Goal: Transaction & Acquisition: Purchase product/service

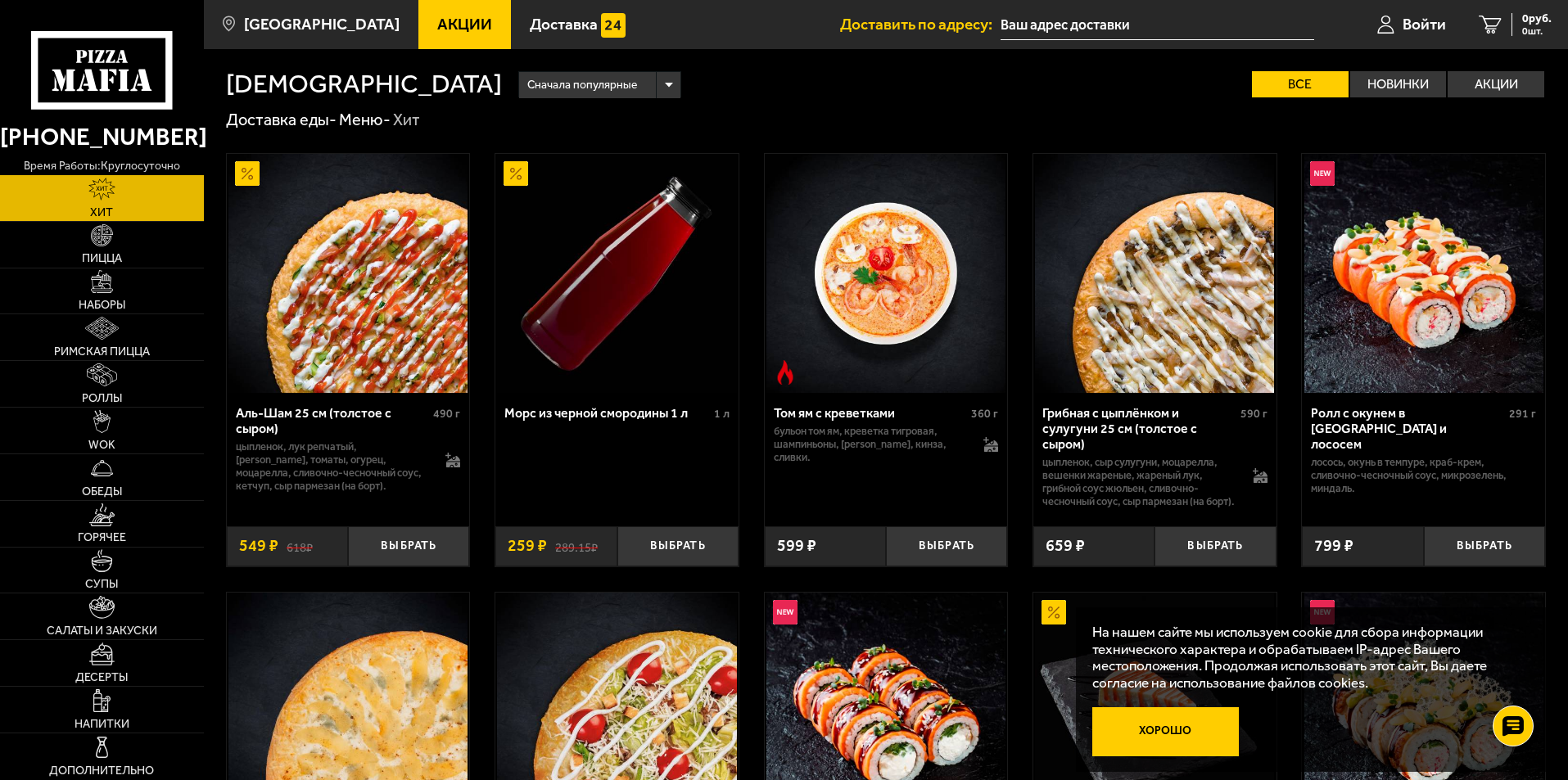
click at [1170, 726] on button "Хорошо" at bounding box center [1166, 731] width 147 height 49
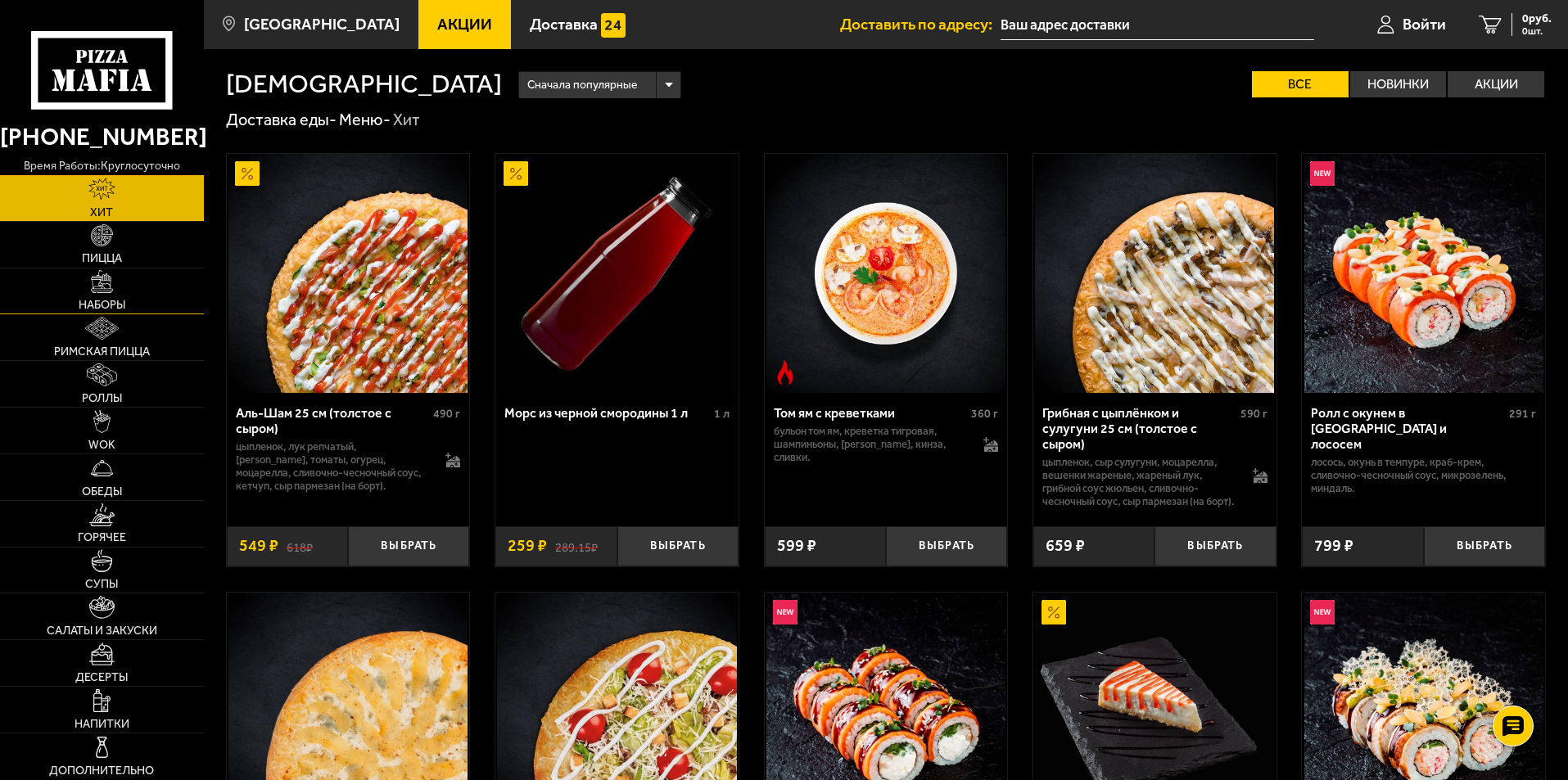
click at [102, 292] on img at bounding box center [102, 281] width 23 height 22
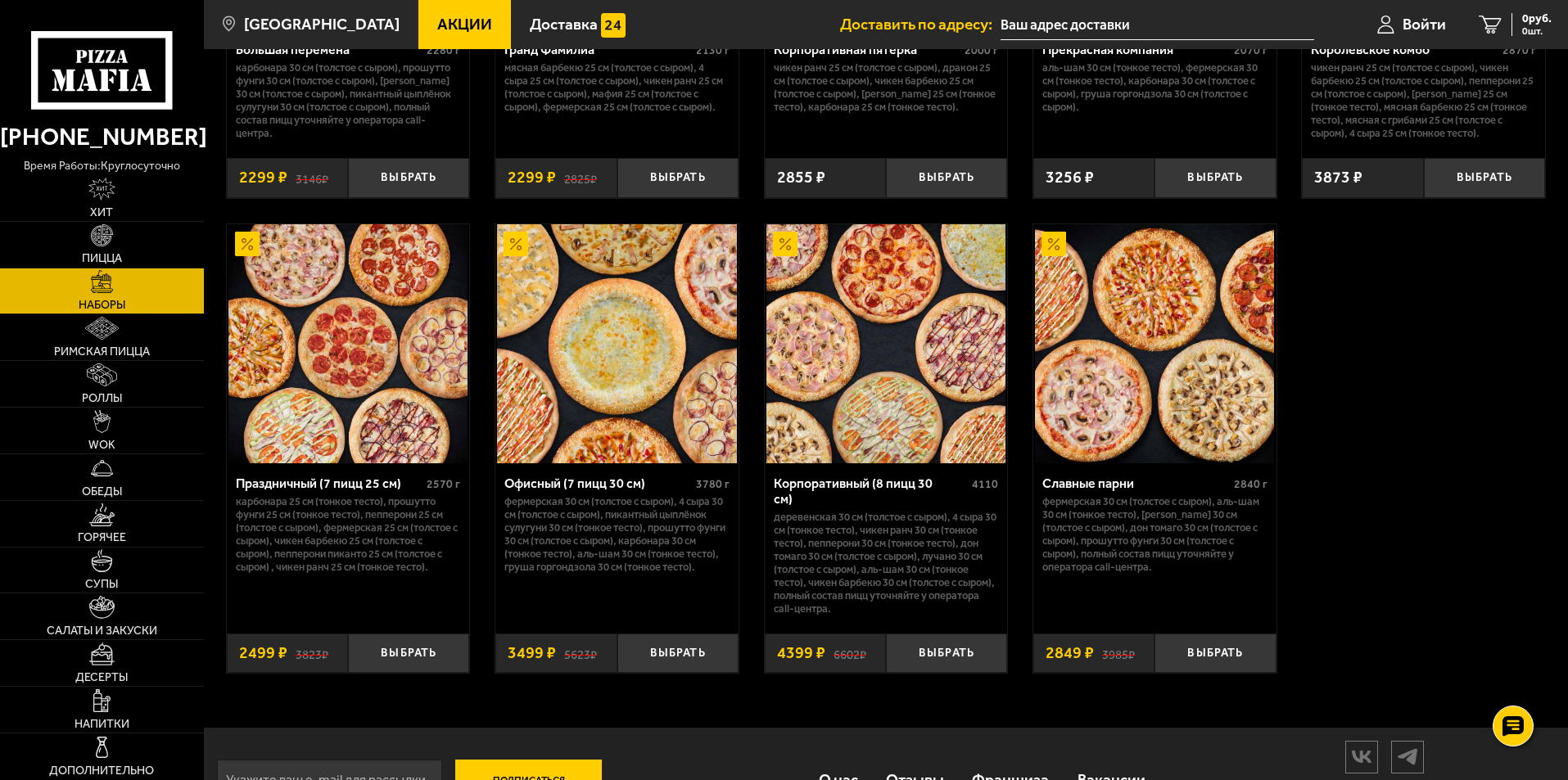
scroll to position [2455, 0]
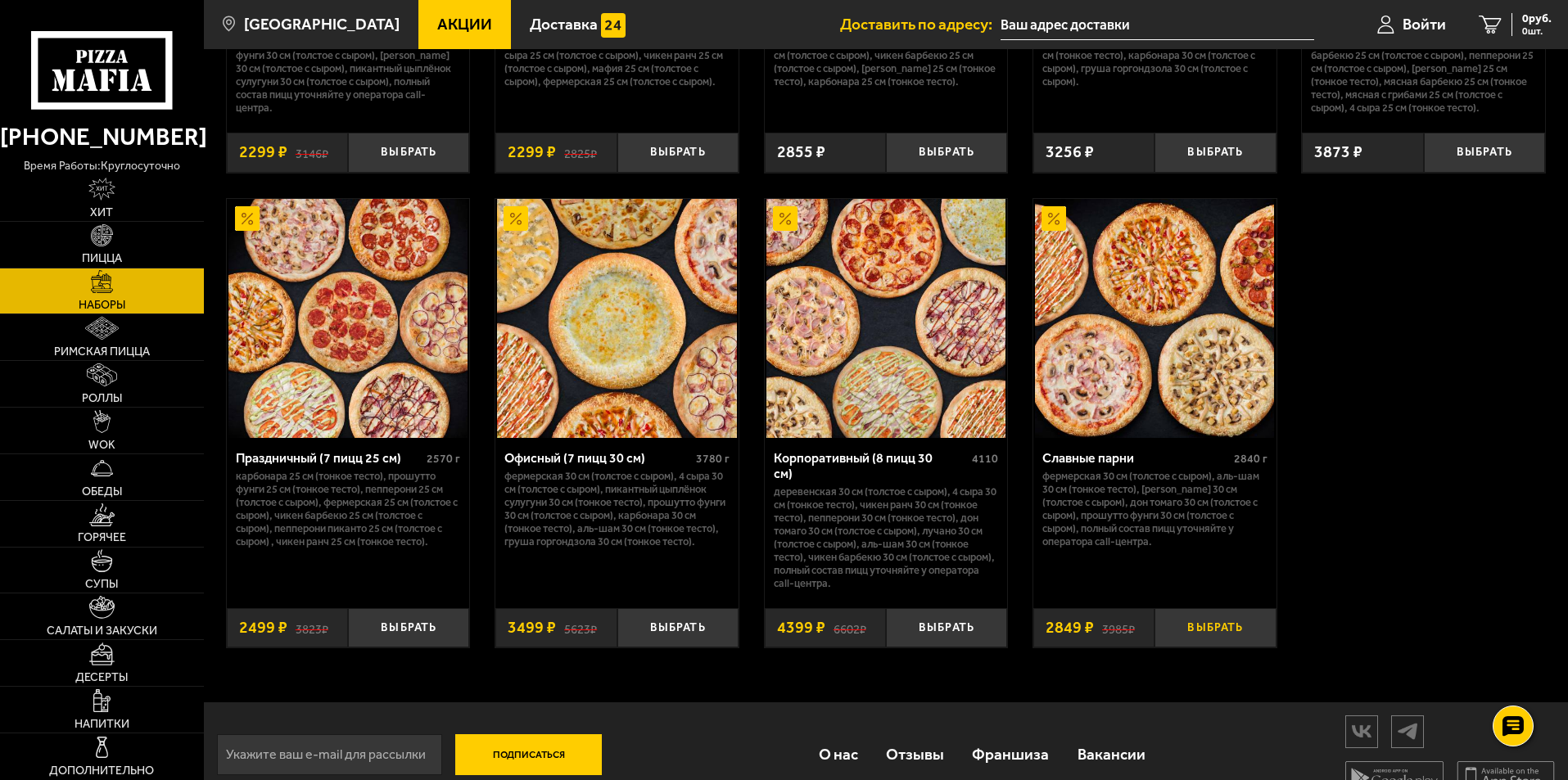
click at [1229, 628] on button "Выбрать" at bounding box center [1214, 628] width 121 height 40
click at [1471, 19] on icon "1" at bounding box center [1470, 25] width 23 height 19
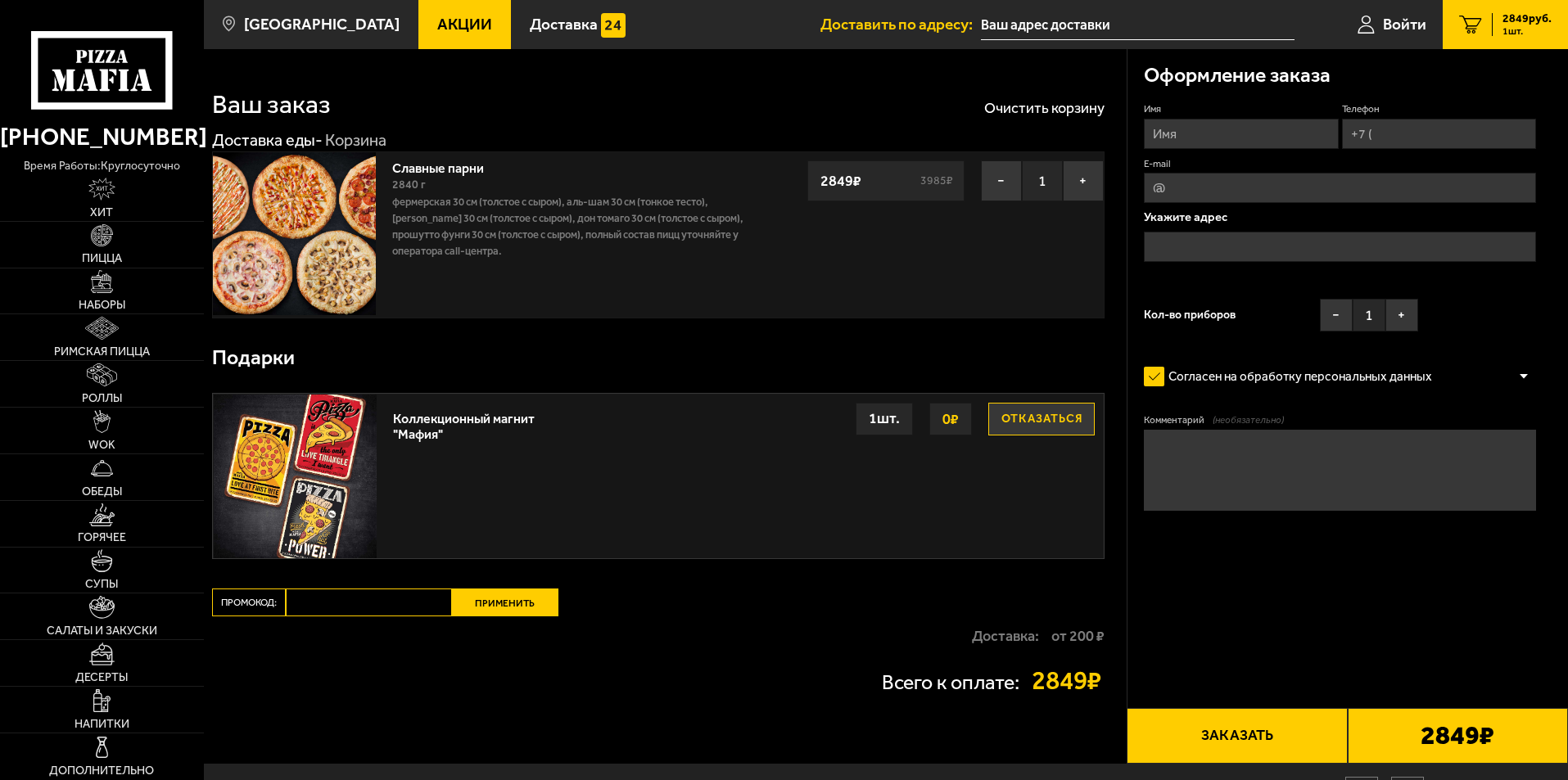
click at [1168, 129] on input "Имя" at bounding box center [1241, 134] width 194 height 30
type input "[PERSON_NAME]"
drag, startPoint x: 1374, startPoint y: 129, endPoint x: 1409, endPoint y: 202, distance: 81.0
click at [1374, 129] on input "Телефон" at bounding box center [1439, 134] width 194 height 30
type input "[PHONE_NUMBER]"
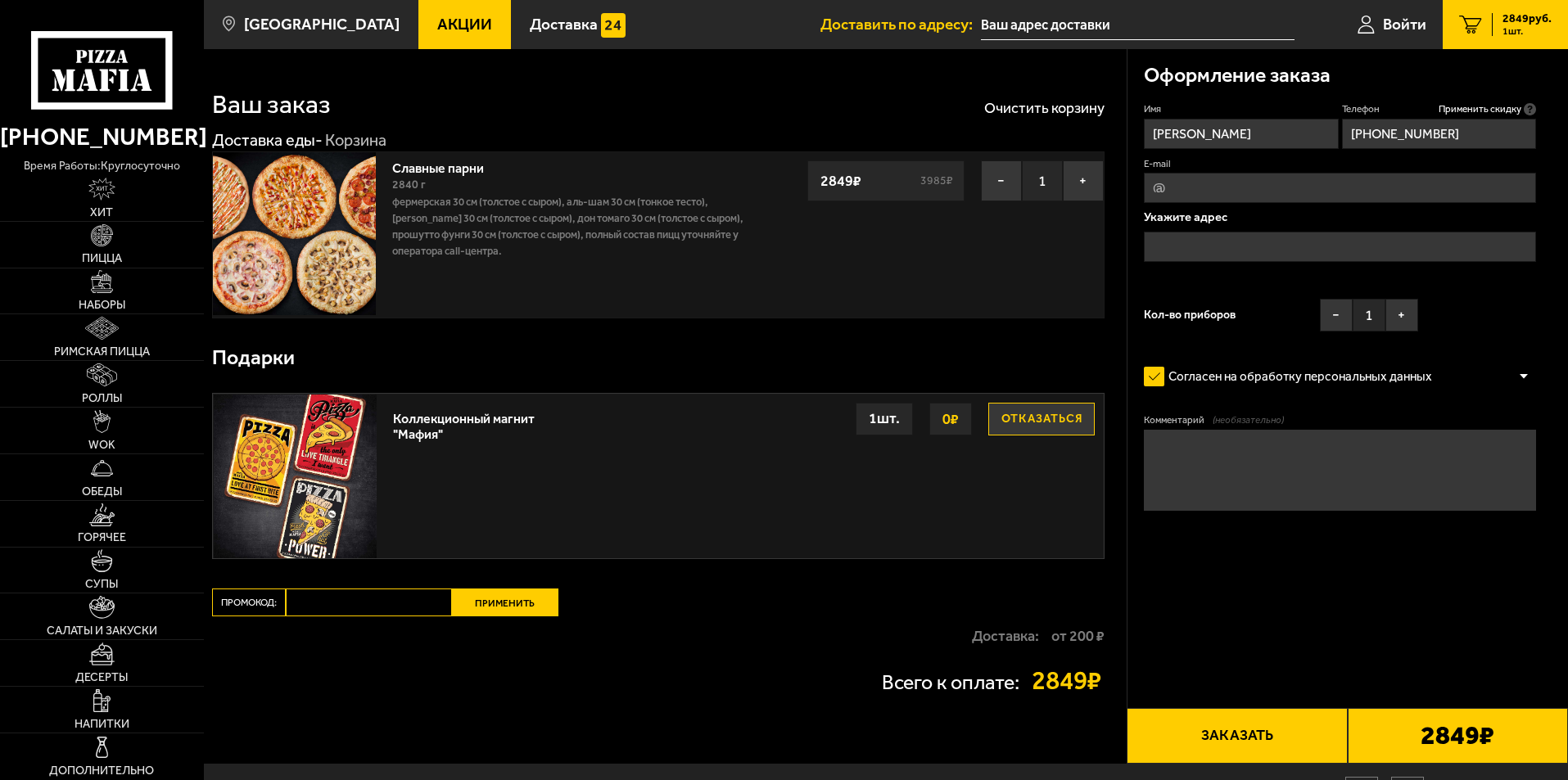
click at [1235, 248] on input "text" at bounding box center [1340, 247] width 392 height 30
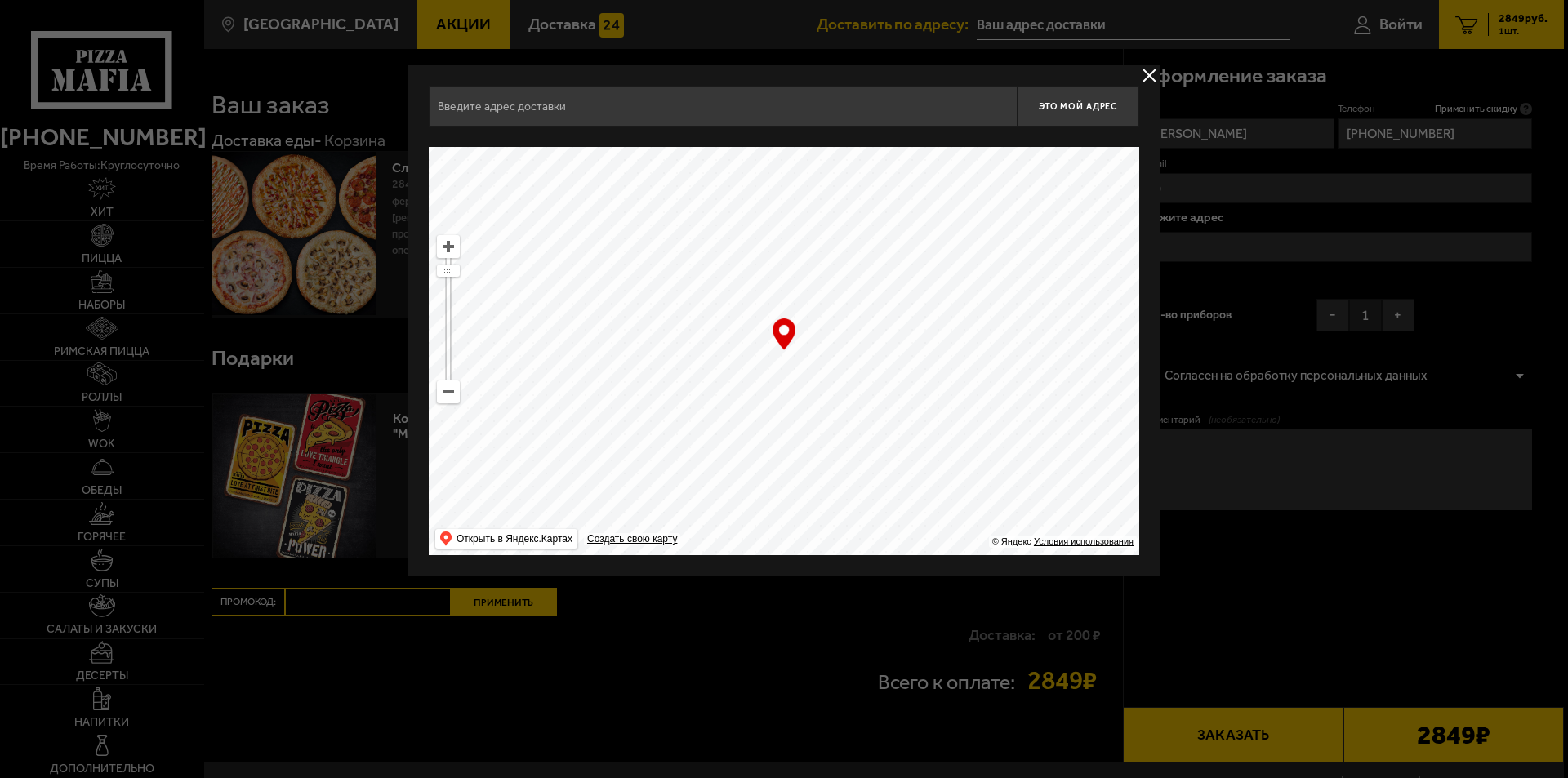
click at [440, 395] on ymaps at bounding box center [448, 392] width 22 height 22
click at [440, 394] on ymaps at bounding box center [448, 392] width 22 height 22
drag, startPoint x: 561, startPoint y: 351, endPoint x: 711, endPoint y: 471, distance: 192.1
click at [711, 471] on ymaps at bounding box center [784, 351] width 711 height 409
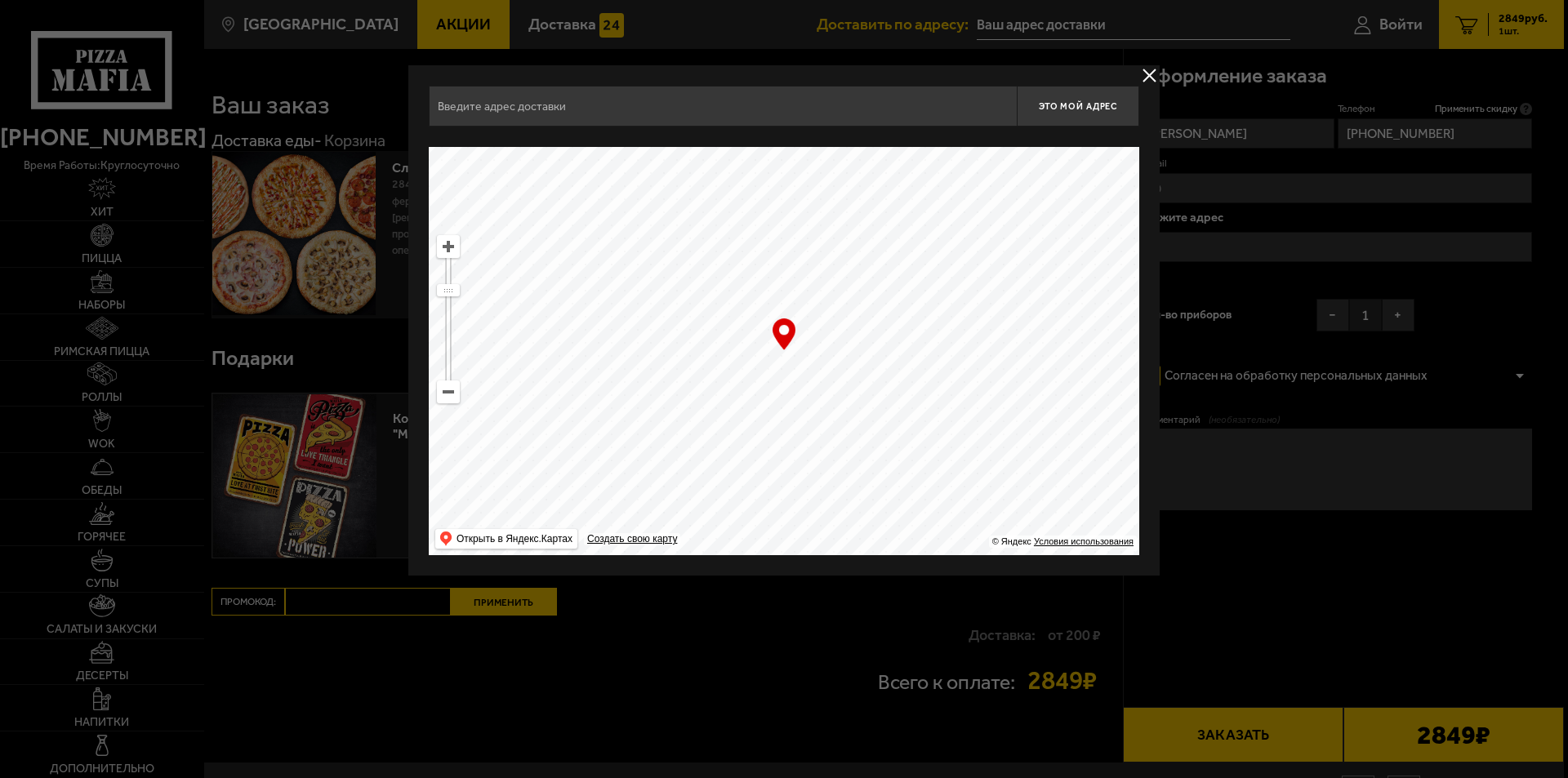
type input "[STREET_ADDRESS]"
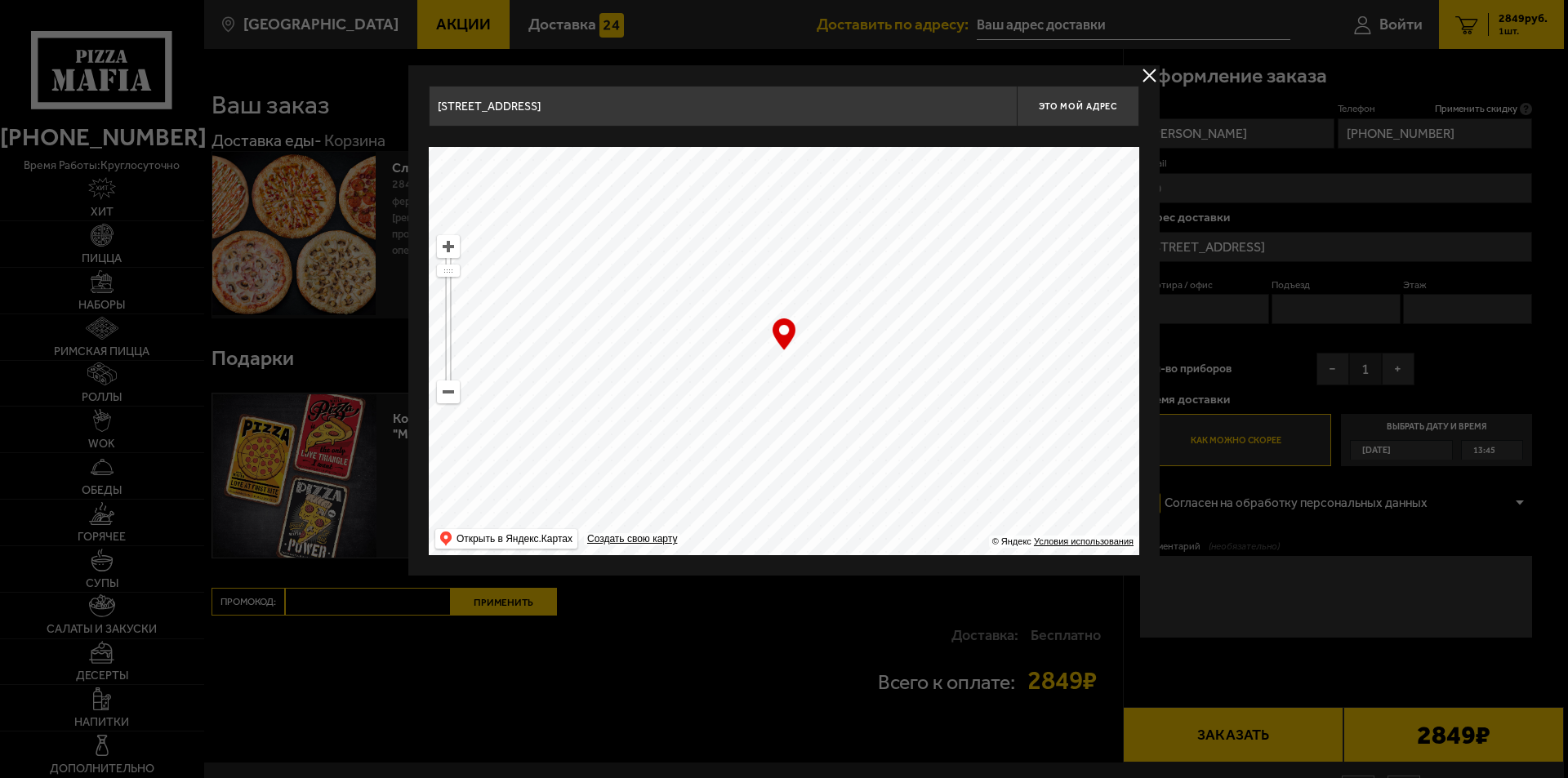
drag, startPoint x: 930, startPoint y: 371, endPoint x: 748, endPoint y: 608, distance: 298.8
click at [748, 608] on main "[GEOGRAPHIC_DATA] Все Акции Доставка Личный кабинет Акции Доставка Доставить по…" at bounding box center [883, 433] width 1361 height 867
type input "[STREET_ADDRESS]"
drag, startPoint x: 845, startPoint y: 464, endPoint x: 795, endPoint y: 373, distance: 103.8
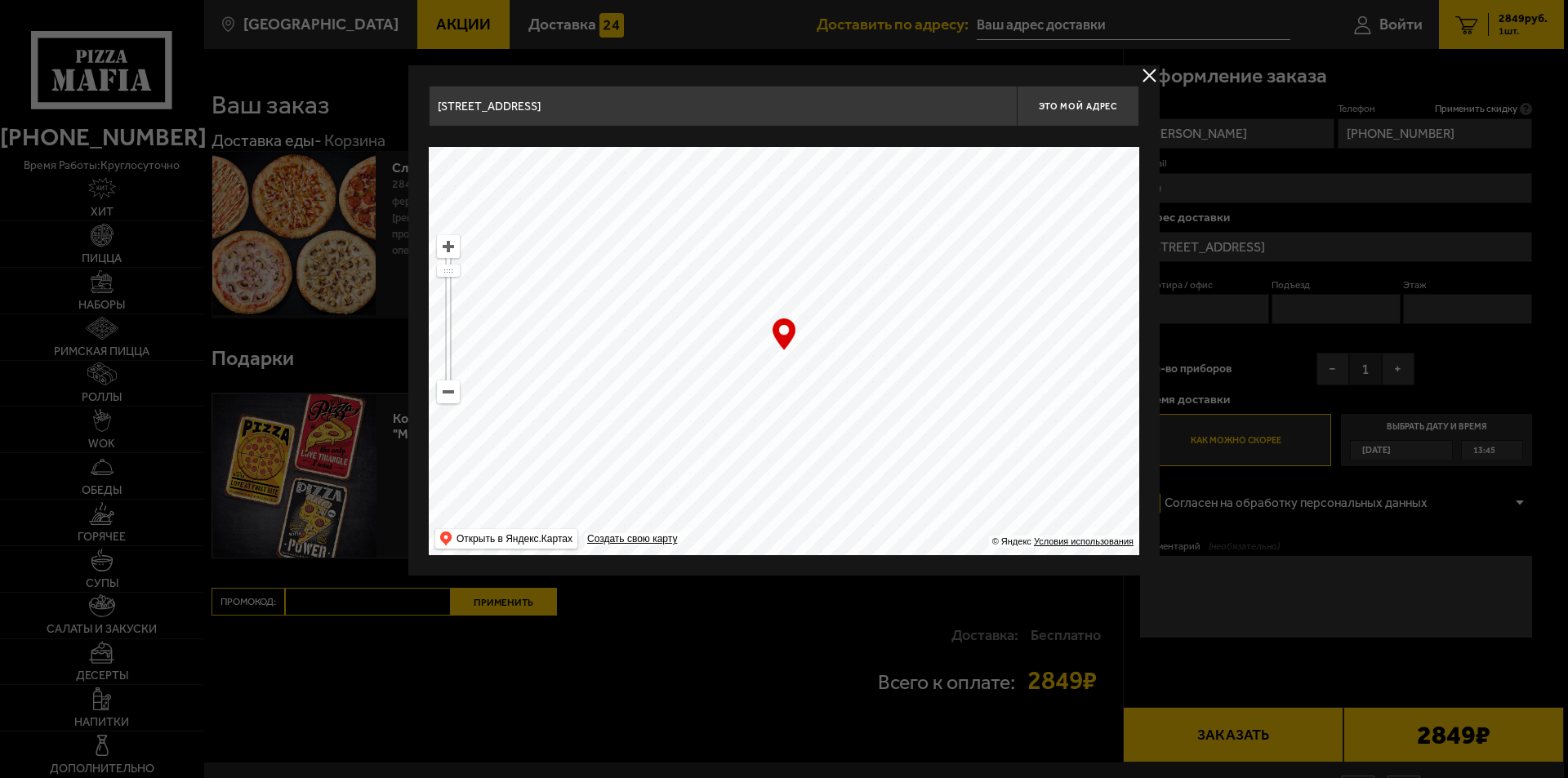
click at [795, 373] on ymaps at bounding box center [784, 351] width 711 height 409
type input "[STREET_ADDRESS]"
click at [448, 243] on ymaps at bounding box center [448, 246] width 22 height 22
drag, startPoint x: 683, startPoint y: 426, endPoint x: 602, endPoint y: 291, distance: 157.4
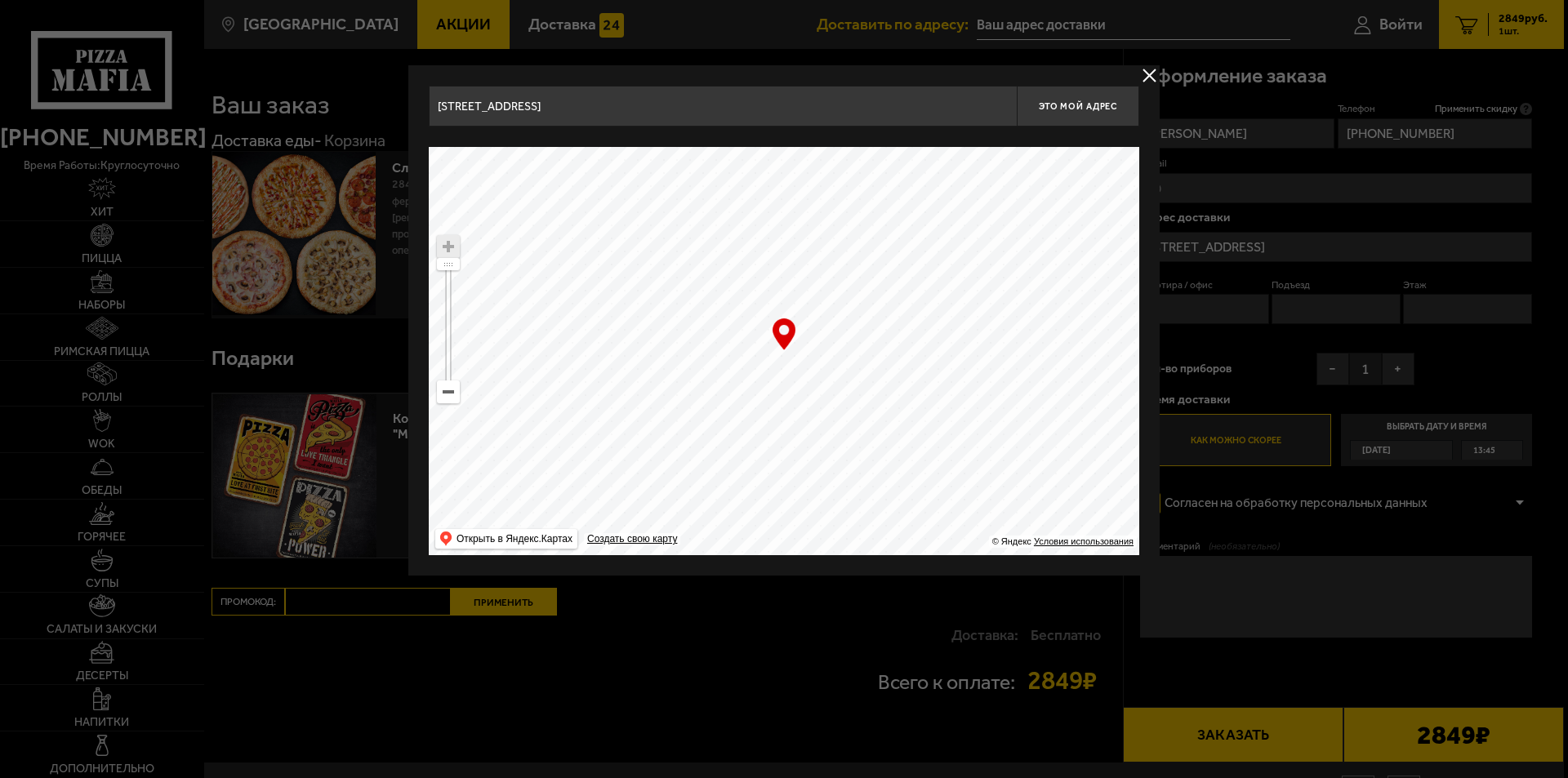
click at [602, 291] on ymaps at bounding box center [784, 351] width 711 height 409
type input "[STREET_ADDRESS]"
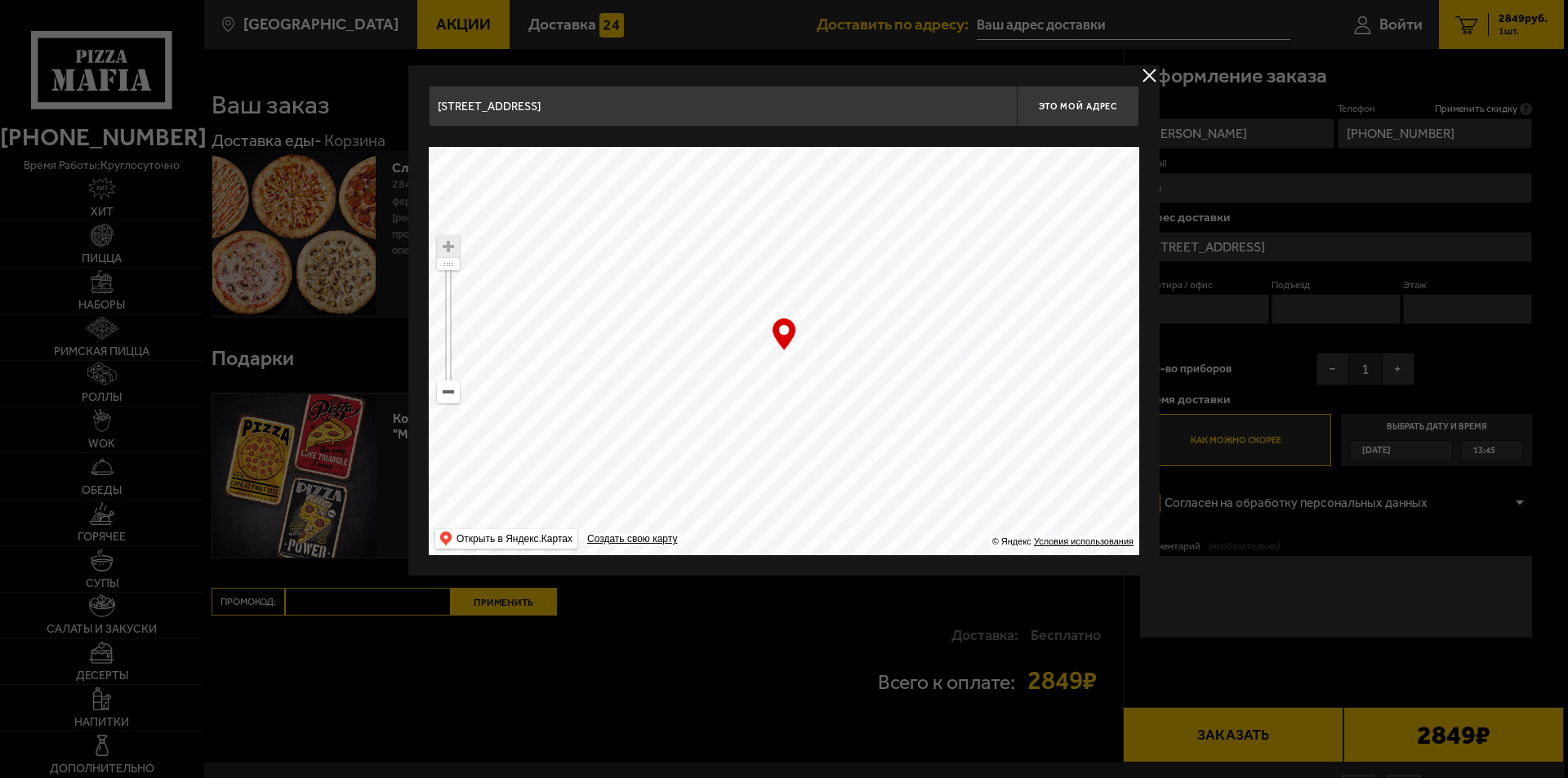
type input "[STREET_ADDRESS]"
drag, startPoint x: 707, startPoint y: 408, endPoint x: 1213, endPoint y: 780, distance: 628.0
click at [1213, 777] on html "[PHONE_NUMBER] время работы: круглосуточно [PERSON_NAME] Наборы Римская пицца Р…" at bounding box center [784, 434] width 1568 height 868
type input "[STREET_ADDRESS]"
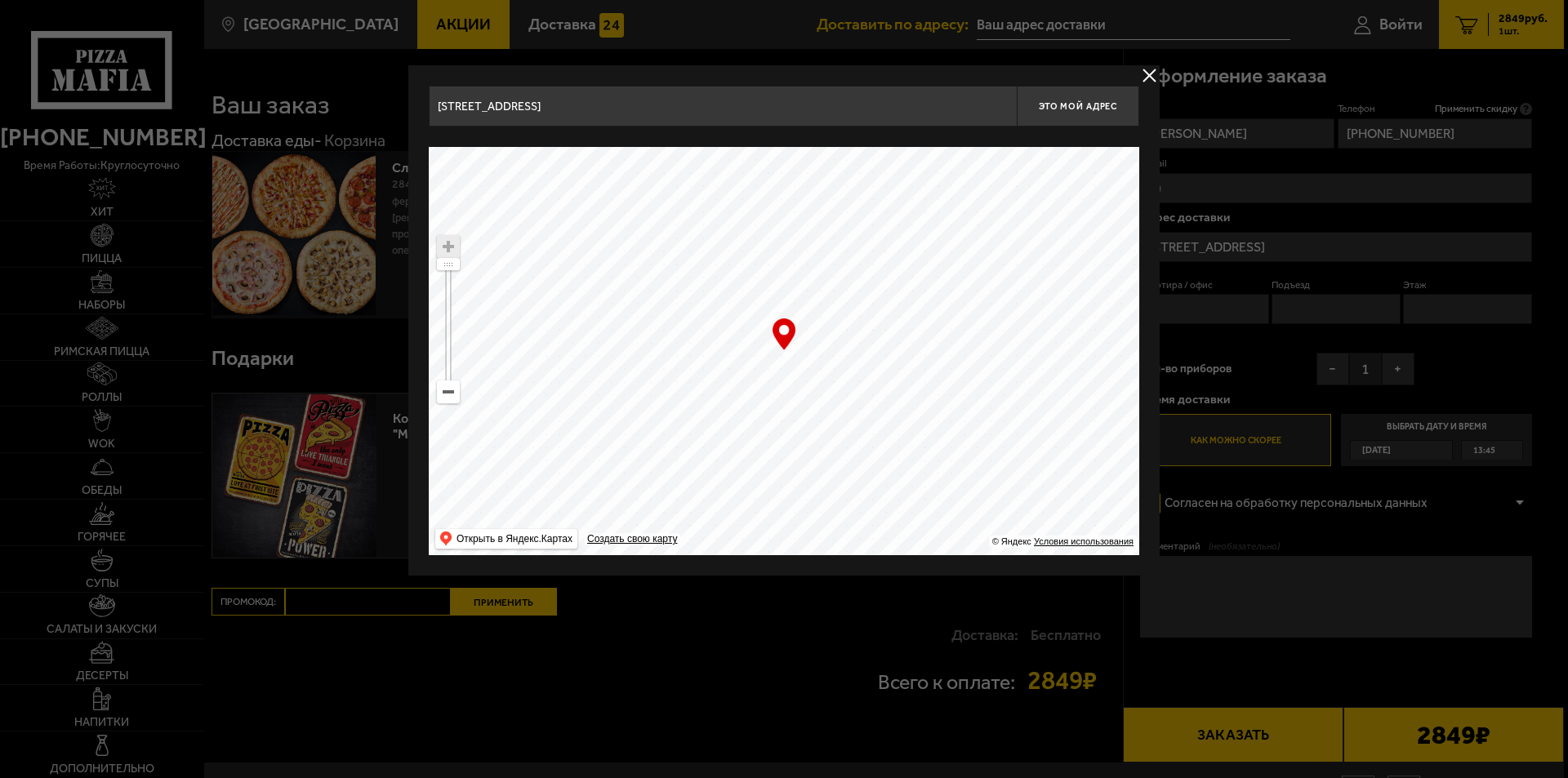
type input "[STREET_ADDRESS]"
drag, startPoint x: 763, startPoint y: 412, endPoint x: 687, endPoint y: 462, distance: 91.0
click at [687, 462] on ymaps at bounding box center [784, 351] width 711 height 409
type input "[STREET_ADDRESS]"
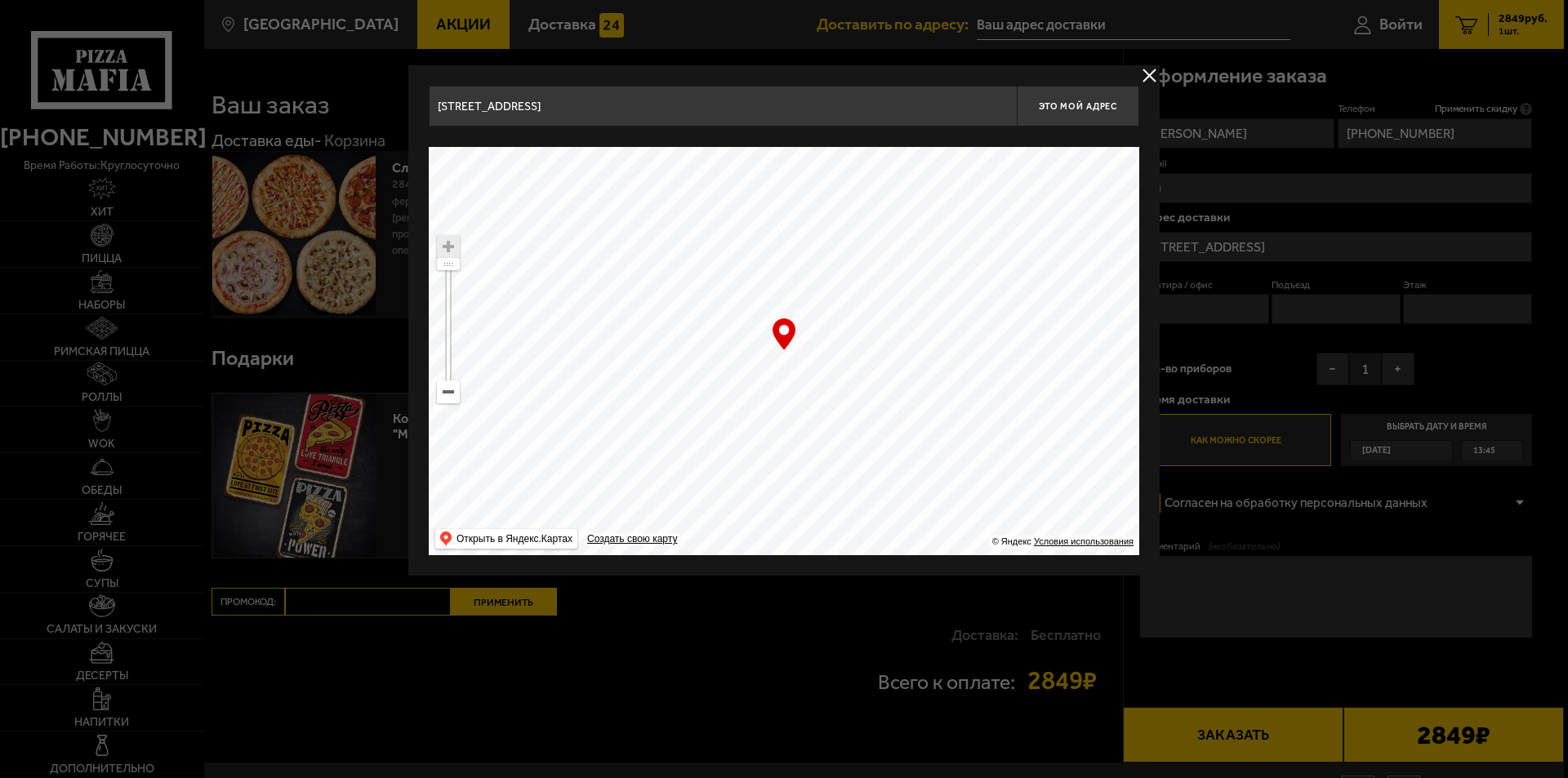
click at [446, 396] on ymaps at bounding box center [448, 392] width 22 height 22
type input "[STREET_ADDRESS]"
drag, startPoint x: 789, startPoint y: 473, endPoint x: 877, endPoint y: 492, distance: 90.0
click at [877, 492] on ymaps at bounding box center [784, 351] width 711 height 409
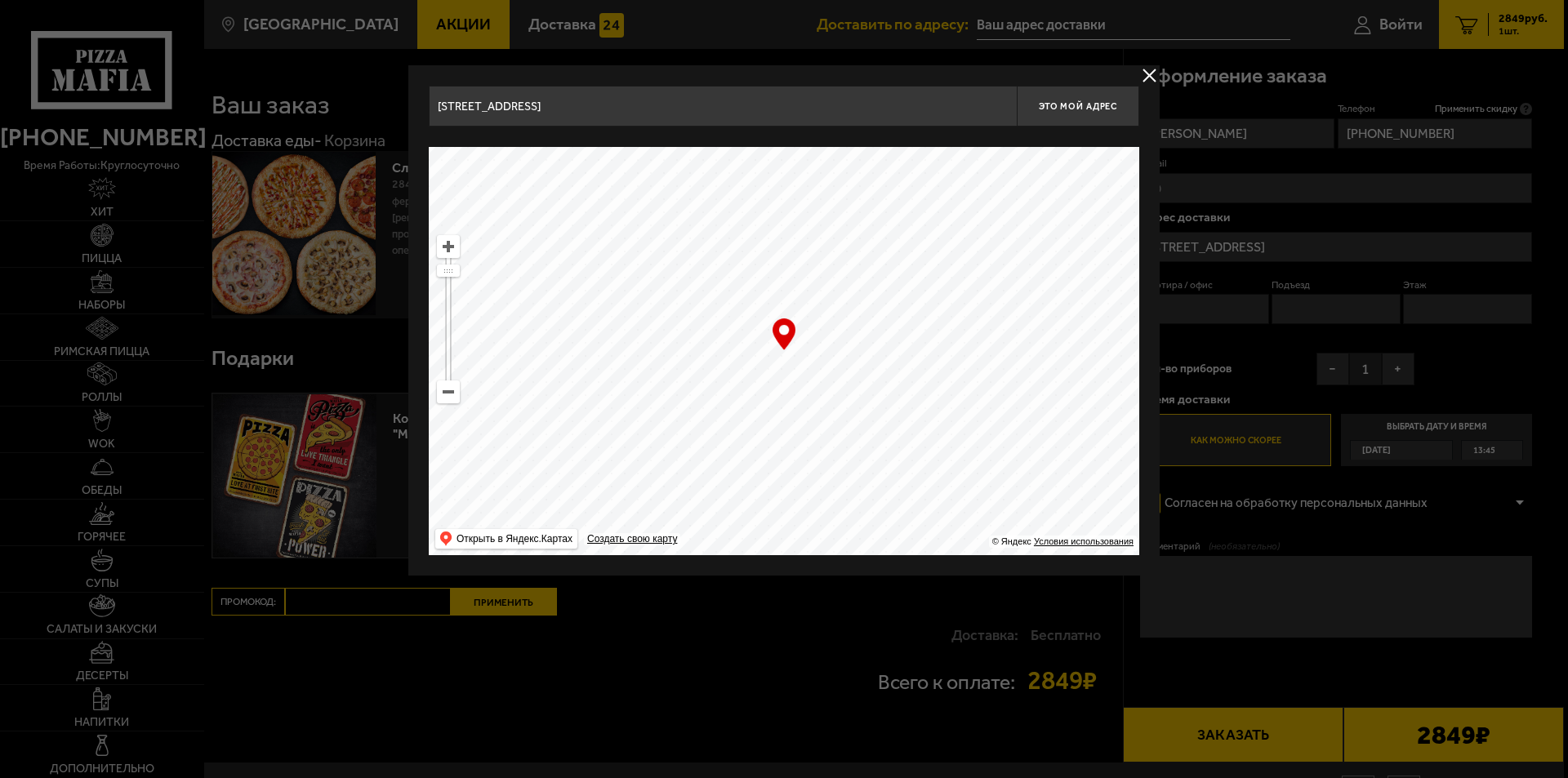
type input "[STREET_ADDRESS]"
drag, startPoint x: 828, startPoint y: 447, endPoint x: 808, endPoint y: 428, distance: 27.6
click at [808, 428] on ymaps at bounding box center [784, 351] width 711 height 409
click at [443, 242] on ymaps at bounding box center [448, 246] width 22 height 22
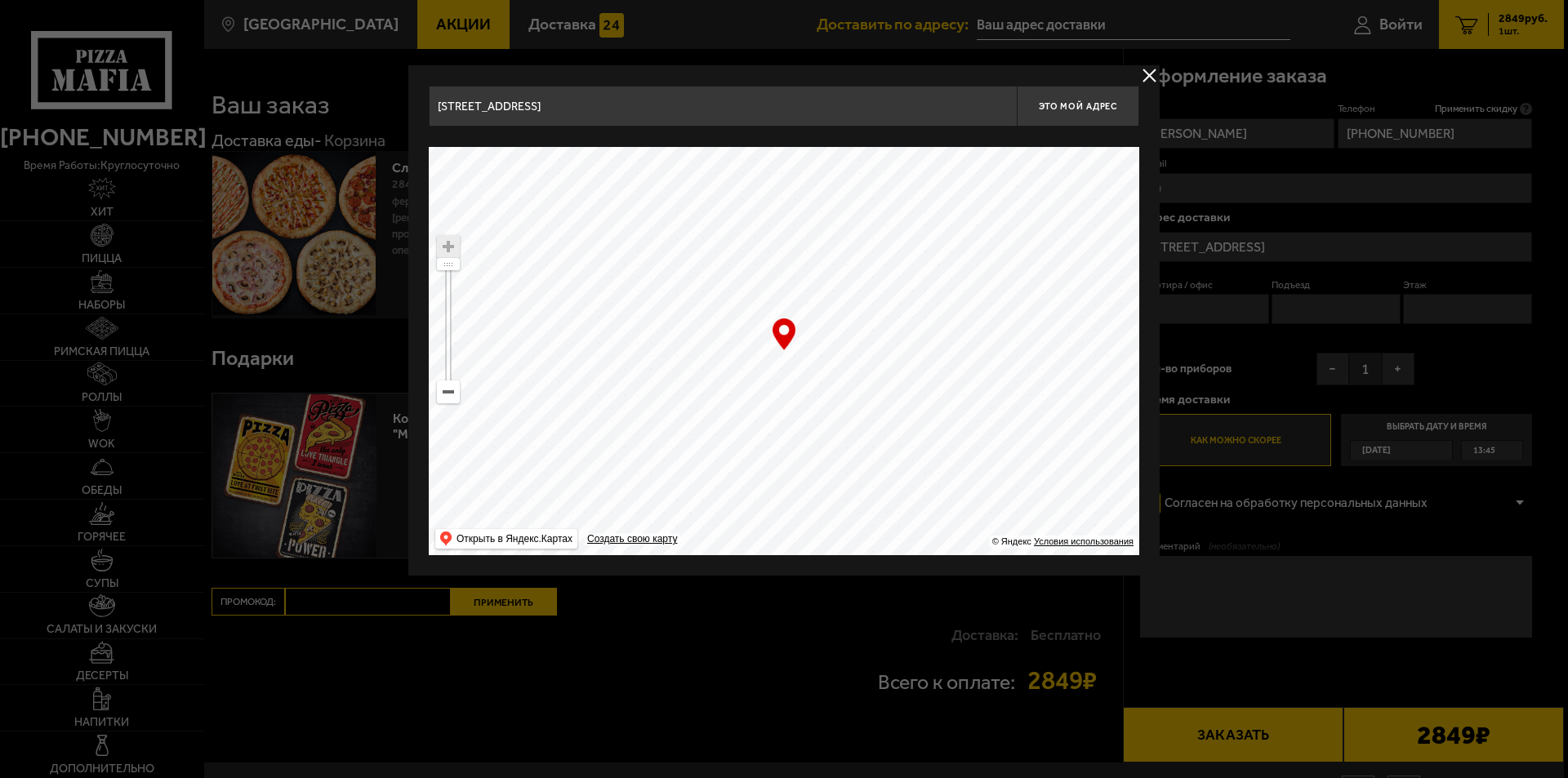
click at [443, 242] on ymaps at bounding box center [448, 246] width 22 height 22
drag, startPoint x: 679, startPoint y: 412, endPoint x: 780, endPoint y: 433, distance: 103.2
click at [780, 433] on ymaps at bounding box center [784, 351] width 711 height 409
type input "[STREET_ADDRESS]"
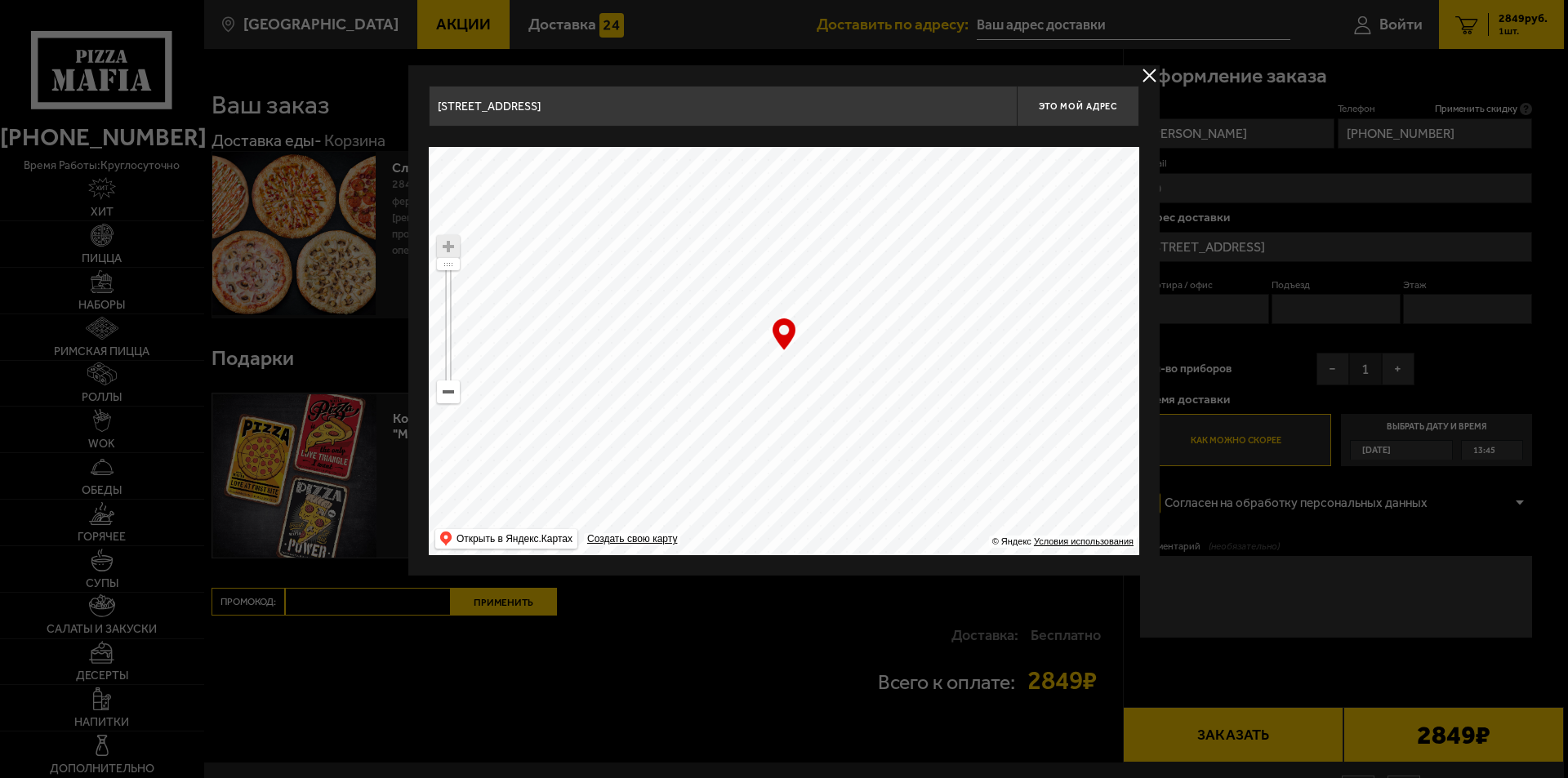
drag, startPoint x: 777, startPoint y: 406, endPoint x: 795, endPoint y: 429, distance: 29.2
click at [795, 429] on ymaps at bounding box center [784, 351] width 711 height 409
type input "[STREET_ADDRESS]"
click at [1079, 103] on span "Это мой адрес" at bounding box center [1079, 106] width 79 height 10
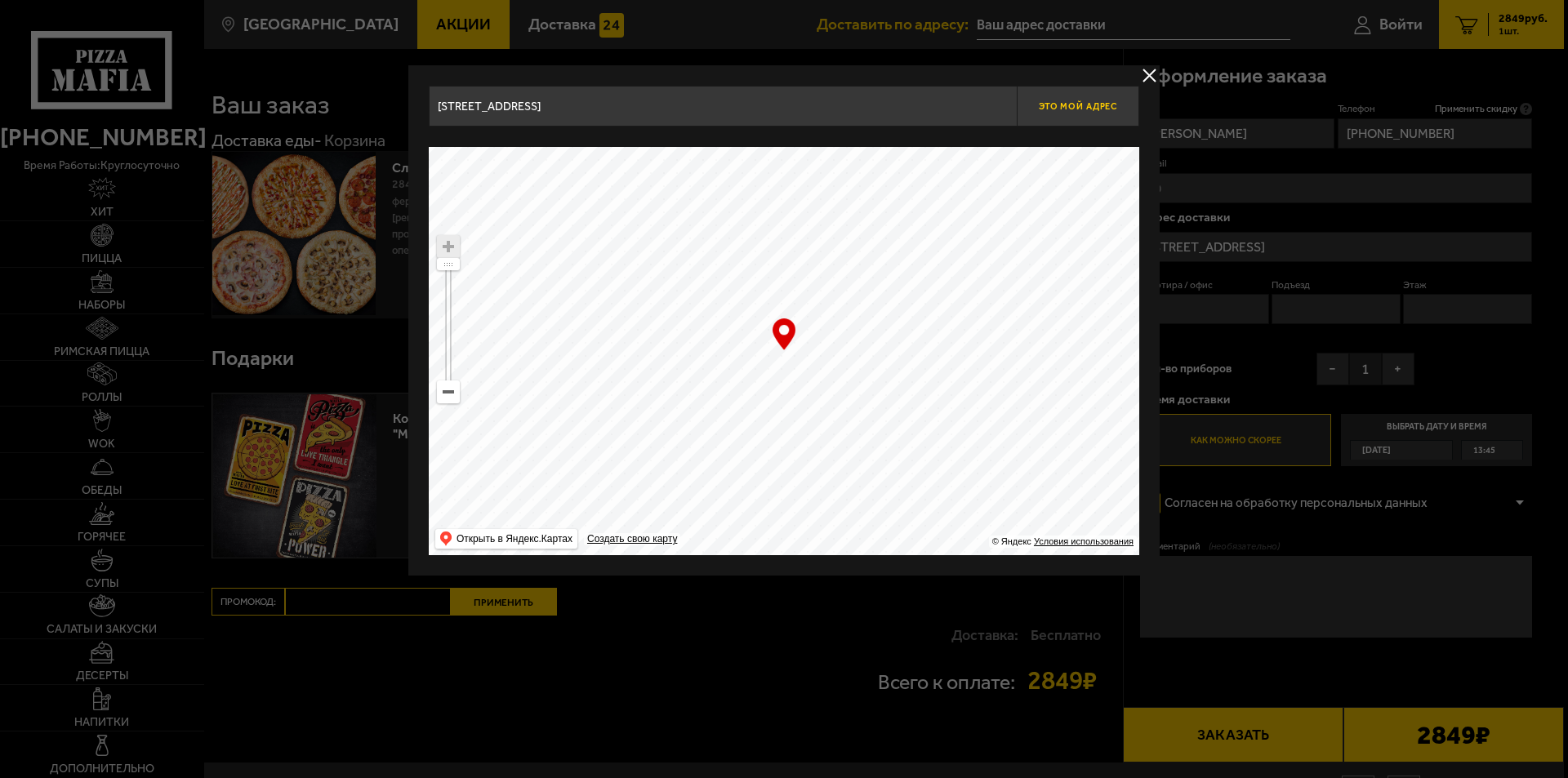
type input "[STREET_ADDRESS]"
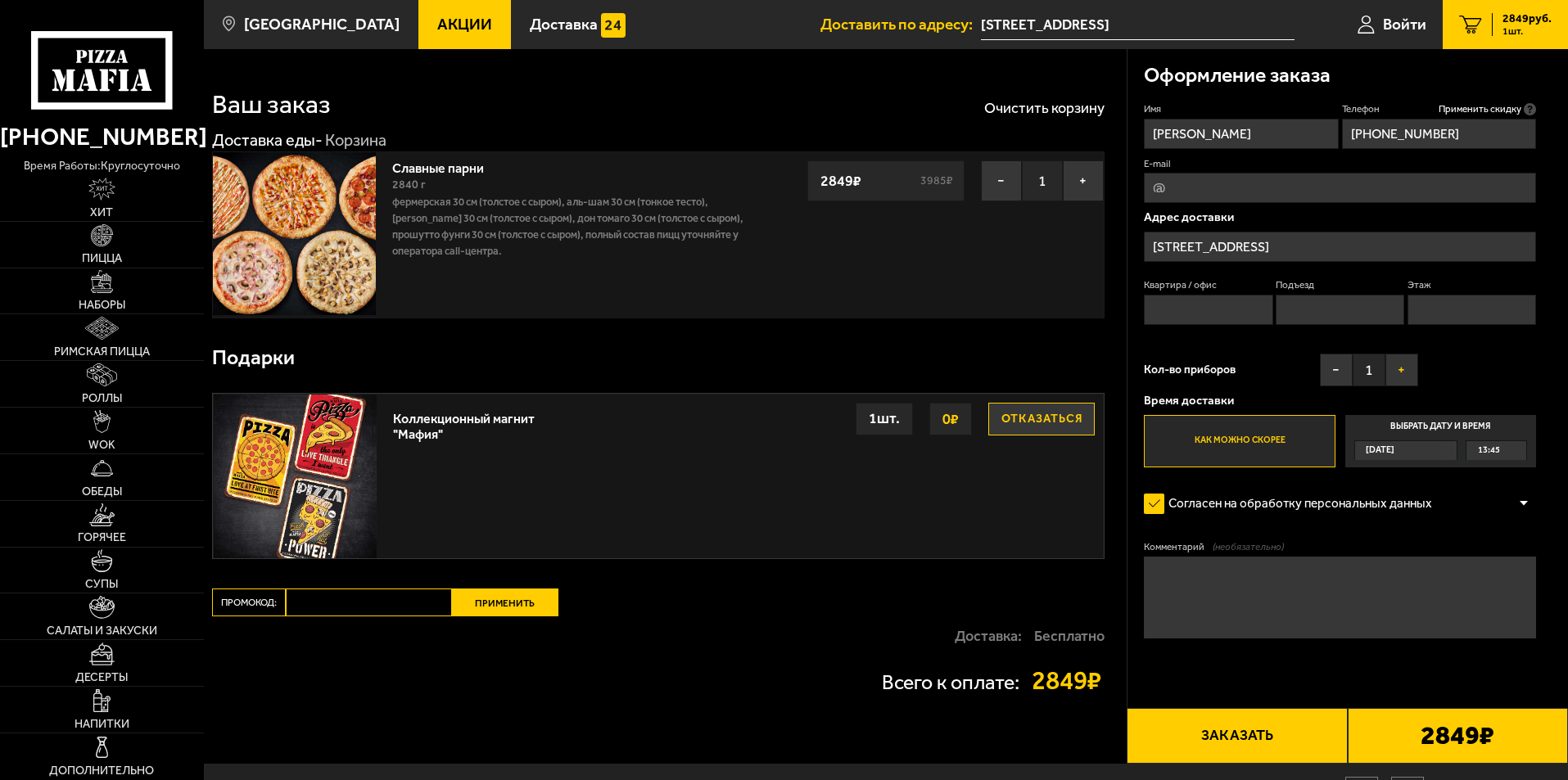
click at [1404, 363] on button "+" at bounding box center [1401, 369] width 33 height 33
click at [1500, 452] on div "13:45" at bounding box center [1497, 451] width 60 height 19
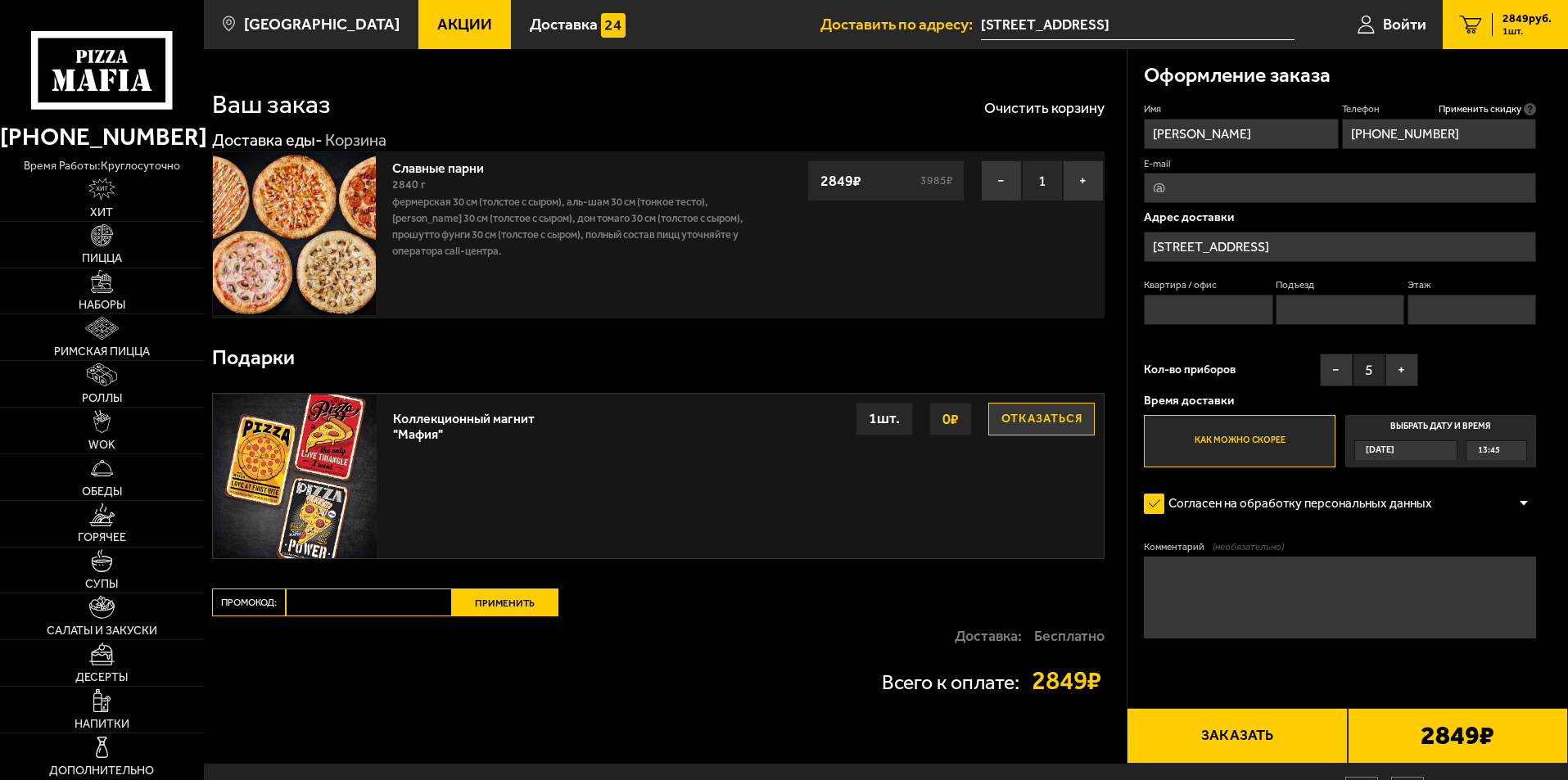
click at [0, 0] on input "Выбрать дату и время [DATE] 13:45" at bounding box center [0, 0] width 0 height 0
click at [1521, 448] on div "13:45" at bounding box center [1497, 451] width 60 height 19
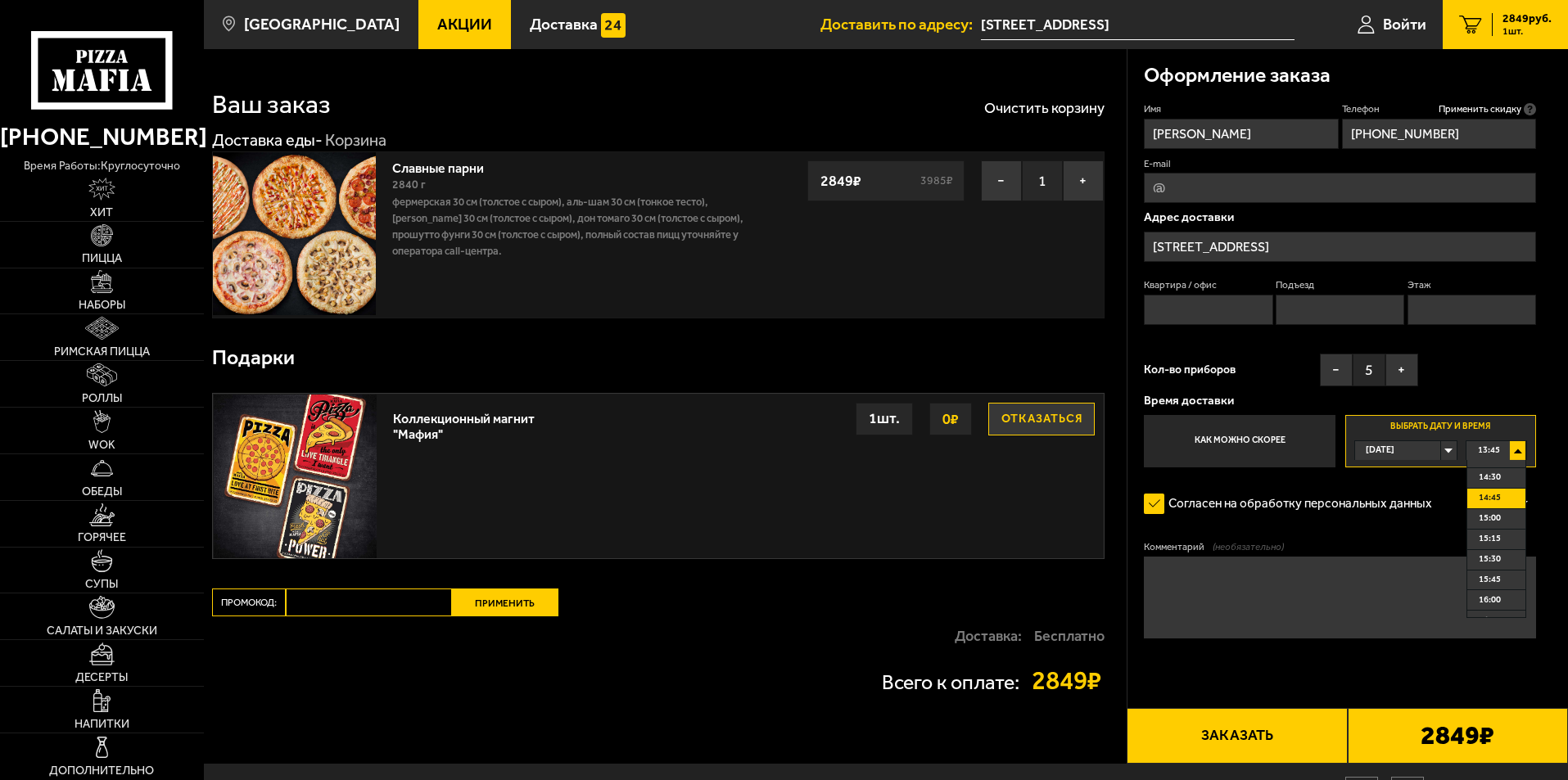
scroll to position [82, 0]
click at [1493, 573] on span "16:00" at bounding box center [1490, 572] width 23 height 19
click at [1524, 446] on div "16:00" at bounding box center [1497, 451] width 60 height 19
click at [1498, 565] on span "16:00" at bounding box center [1490, 572] width 23 height 19
click at [1240, 577] on textarea "Комментарий (необязательно)" at bounding box center [1340, 597] width 392 height 82
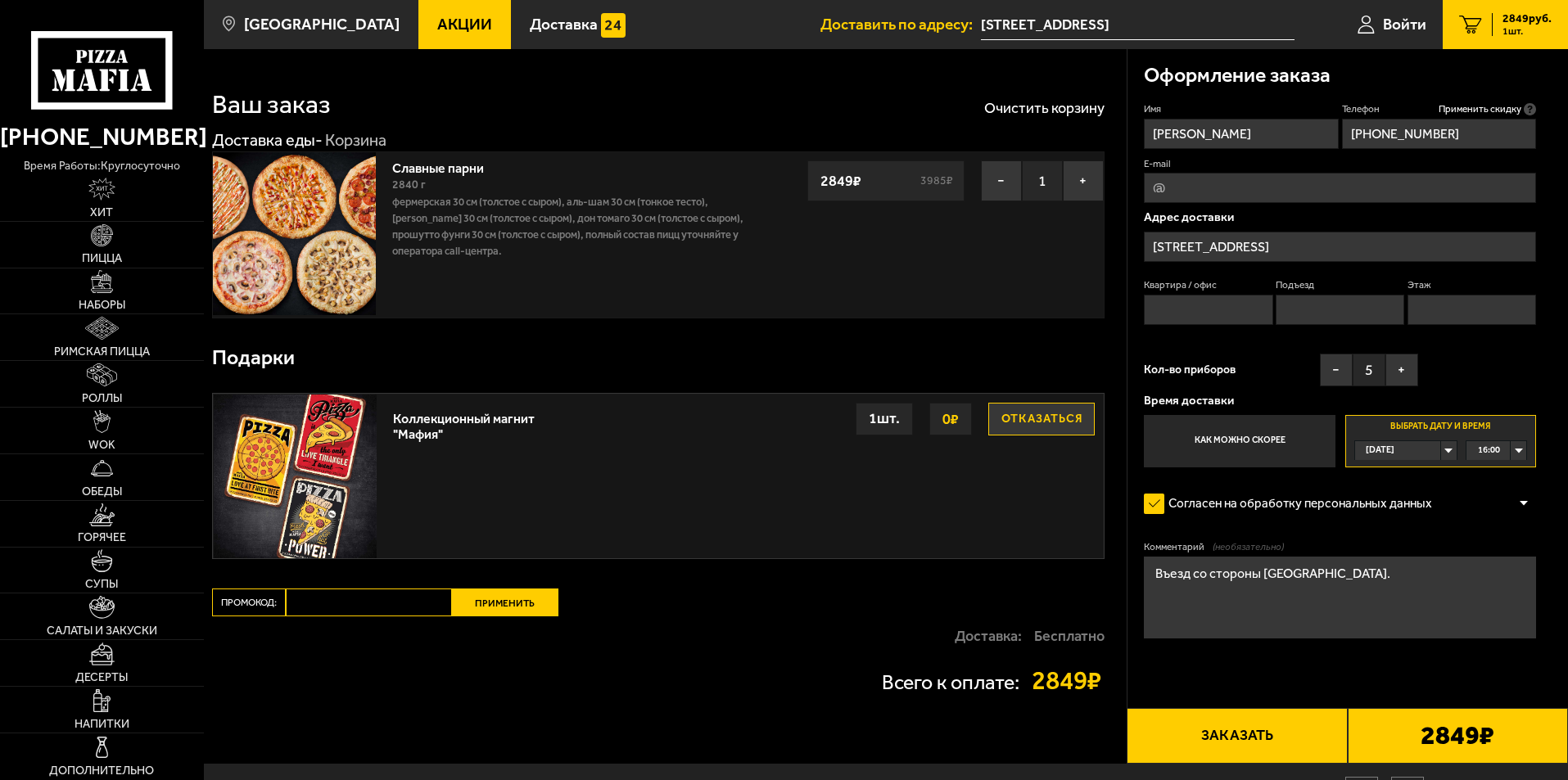
type textarea "Въезд со стороны [GEOGRAPHIC_DATA]."
click at [1436, 305] on input "Этаж" at bounding box center [1471, 309] width 128 height 30
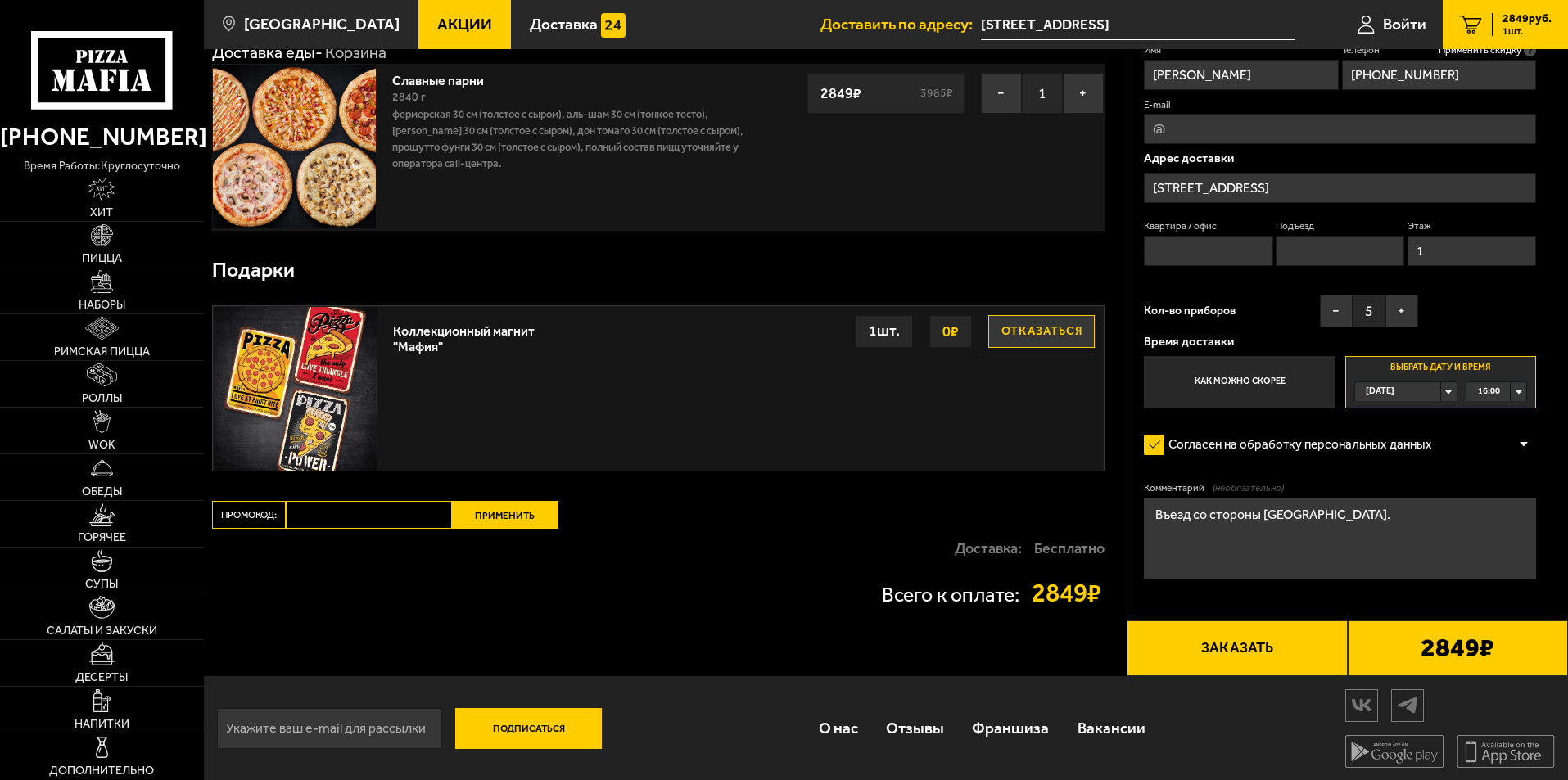
scroll to position [90, 0]
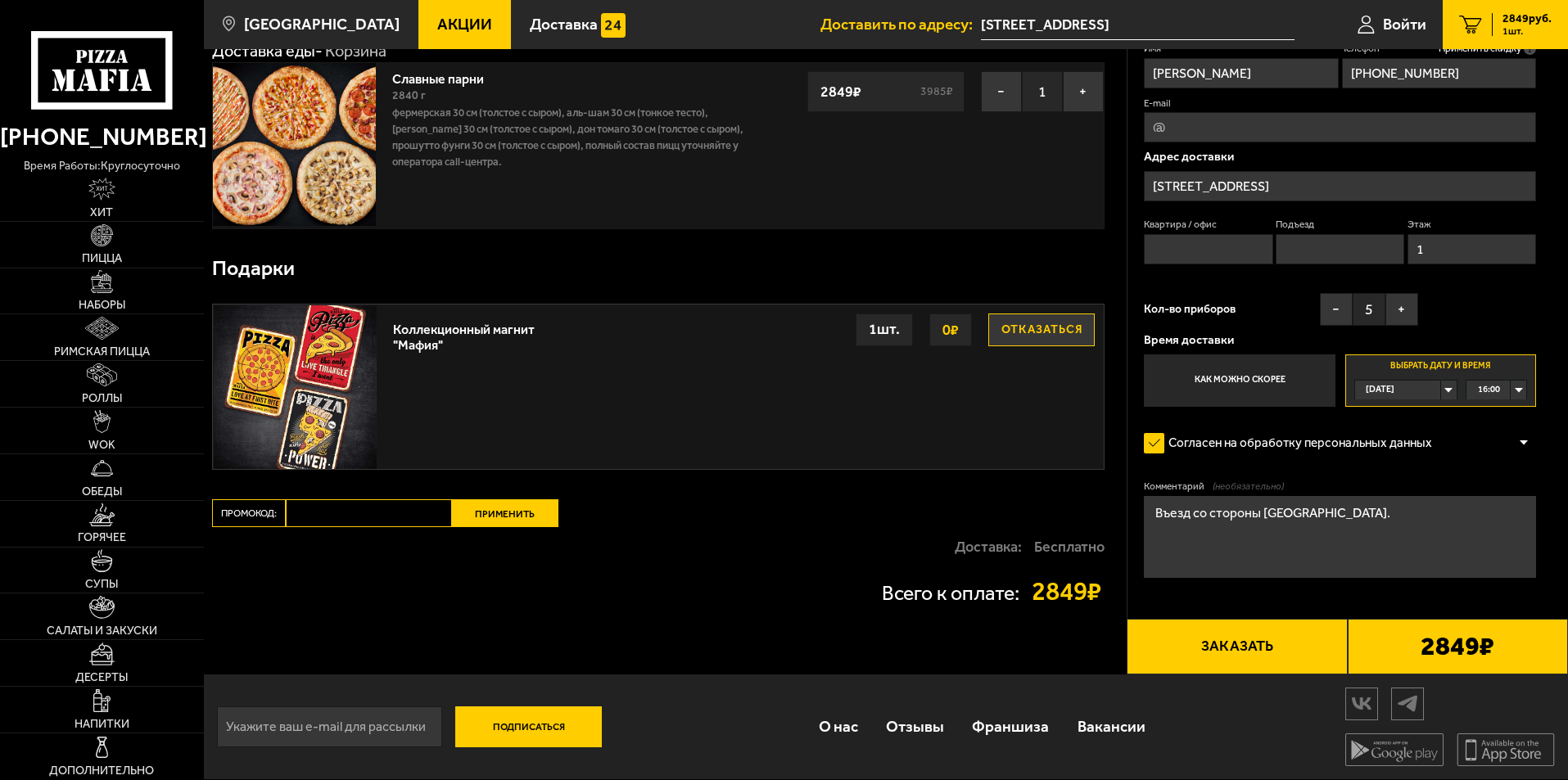
type input "1"
click at [1263, 650] on button "Заказать" at bounding box center [1236, 646] width 220 height 55
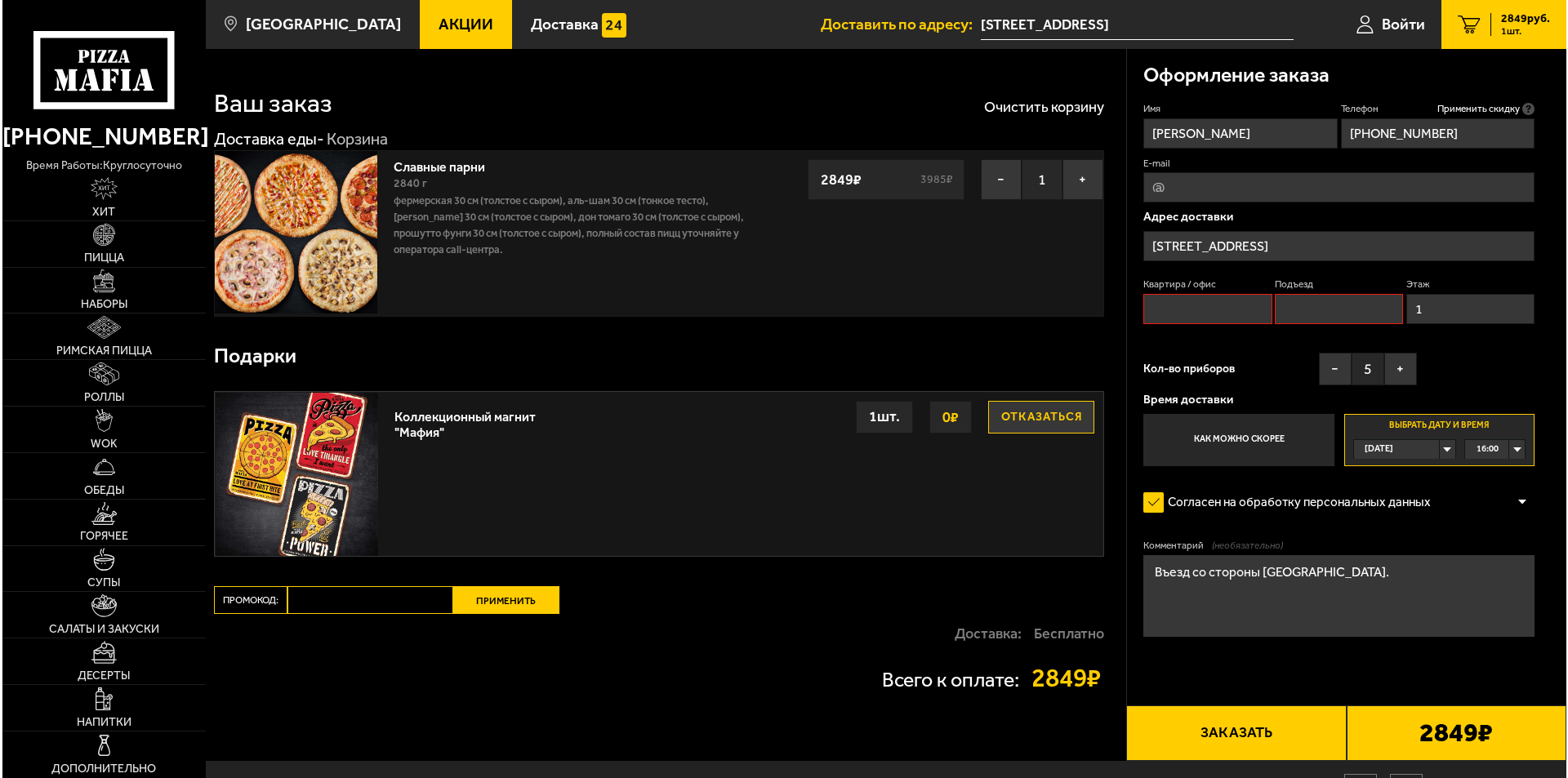
scroll to position [0, 0]
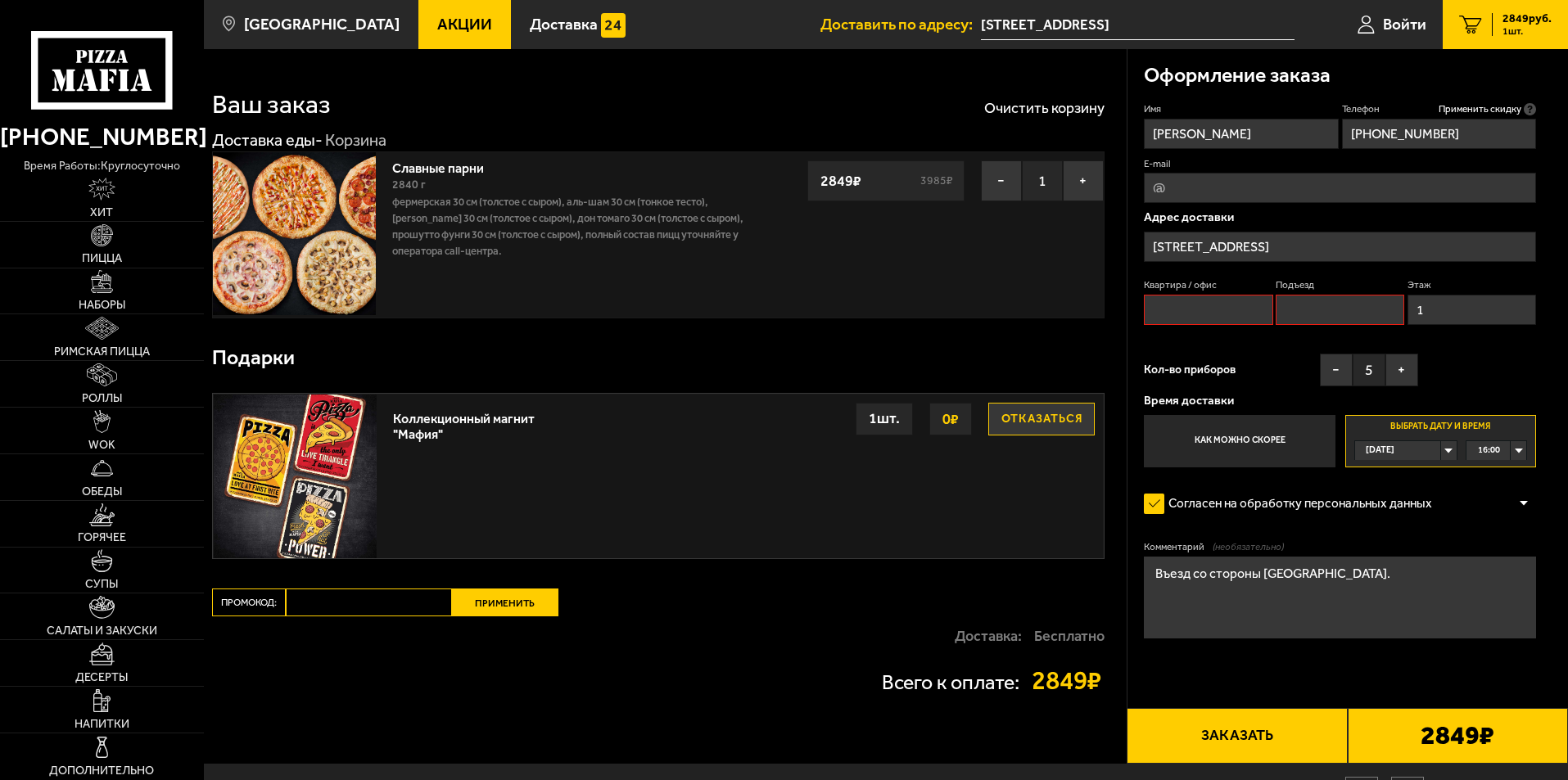
click at [1207, 313] on input "Квартира / офис" at bounding box center [1208, 309] width 128 height 30
type input "209"
click at [1300, 314] on input "Подъезд" at bounding box center [1339, 309] width 128 height 30
type input "1"
click at [1266, 734] on button "Заказать" at bounding box center [1236, 735] width 220 height 55
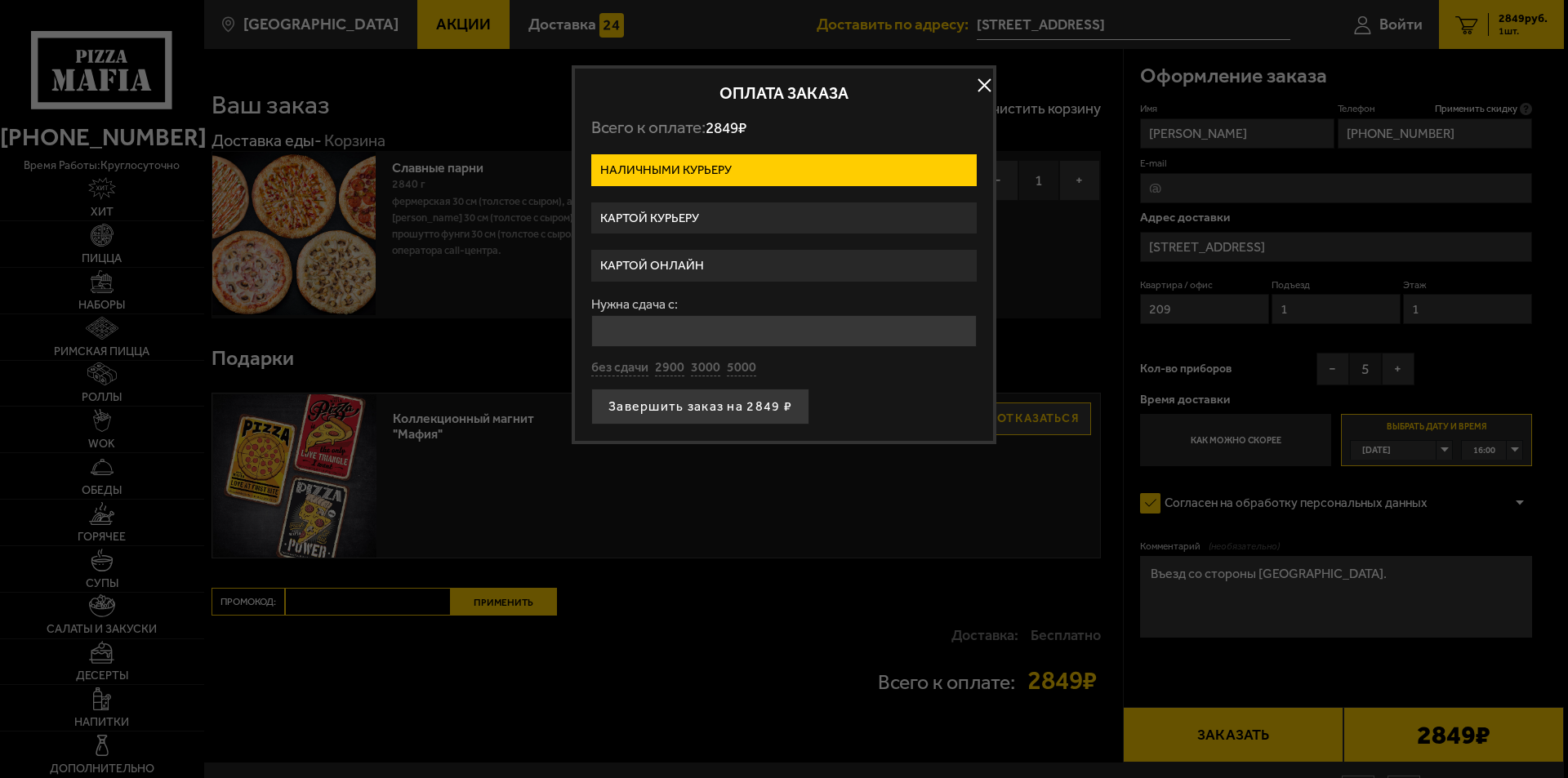
click at [719, 219] on label "Картой курьеру" at bounding box center [784, 219] width 385 height 32
click at [0, 0] on input "Картой курьеру" at bounding box center [0, 0] width 0 height 0
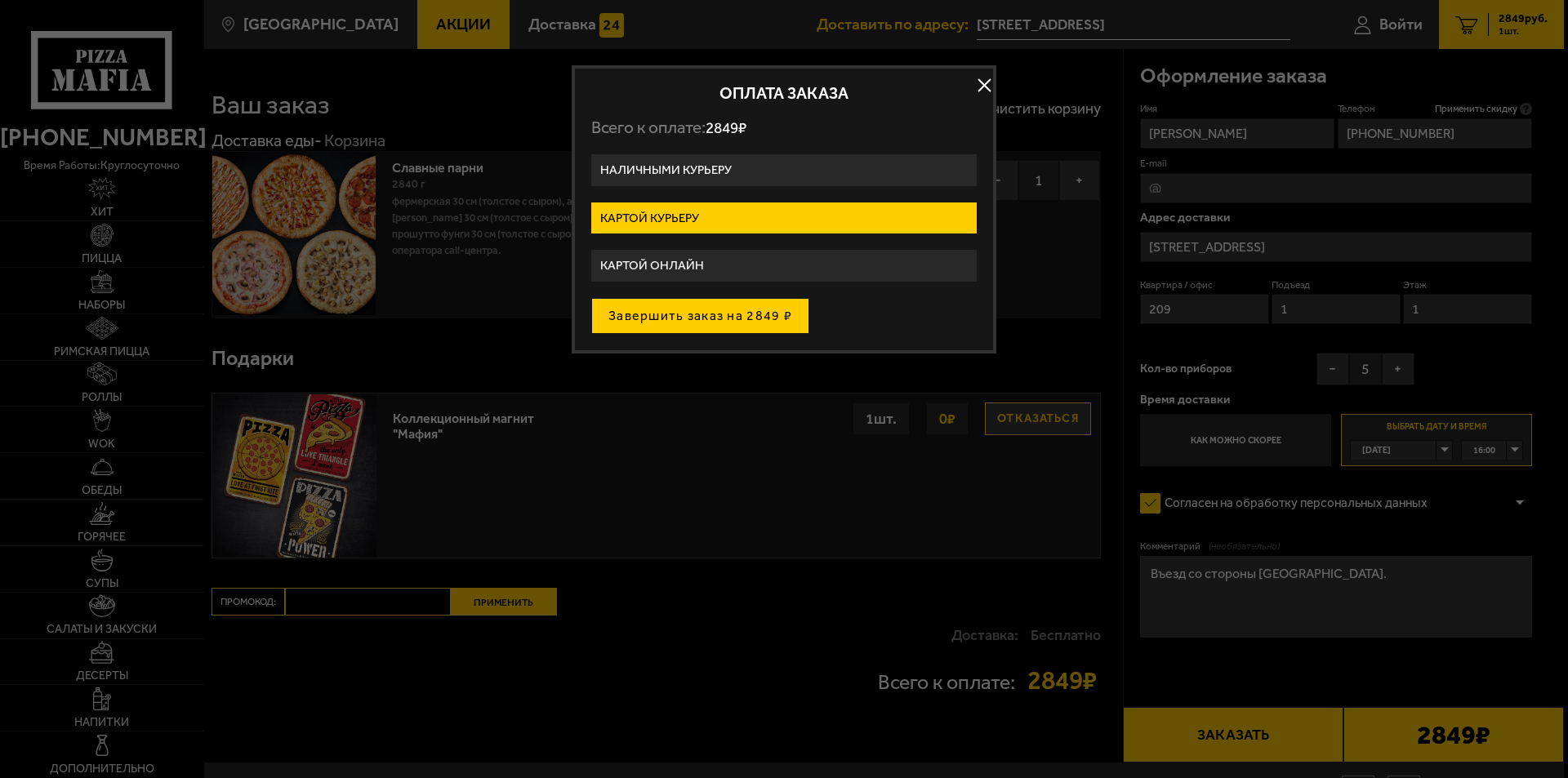
click at [701, 316] on button "Завершить заказ на 2849 ₽" at bounding box center [700, 316] width 218 height 36
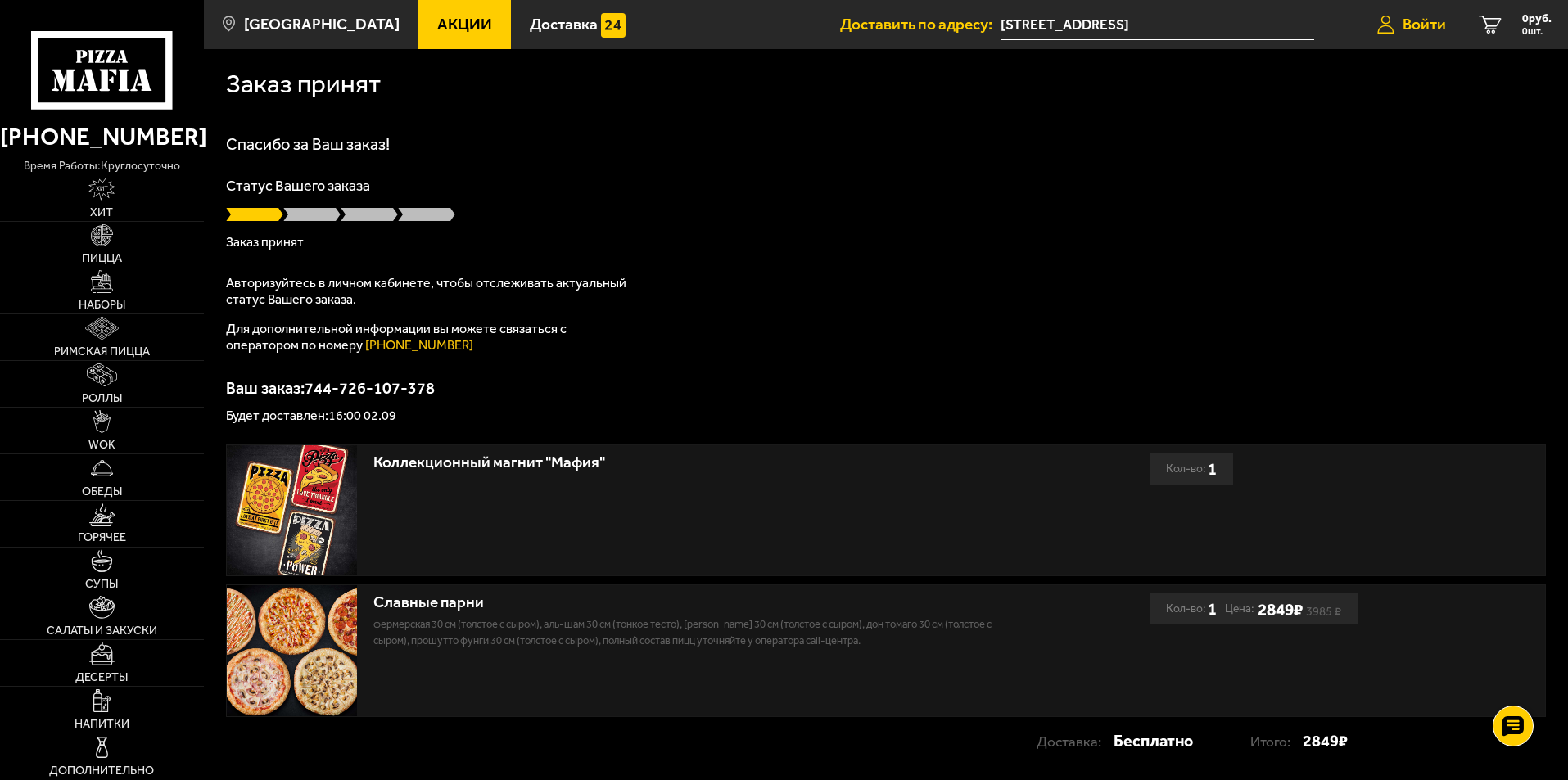
click at [1417, 20] on span "Войти" at bounding box center [1425, 23] width 43 height 16
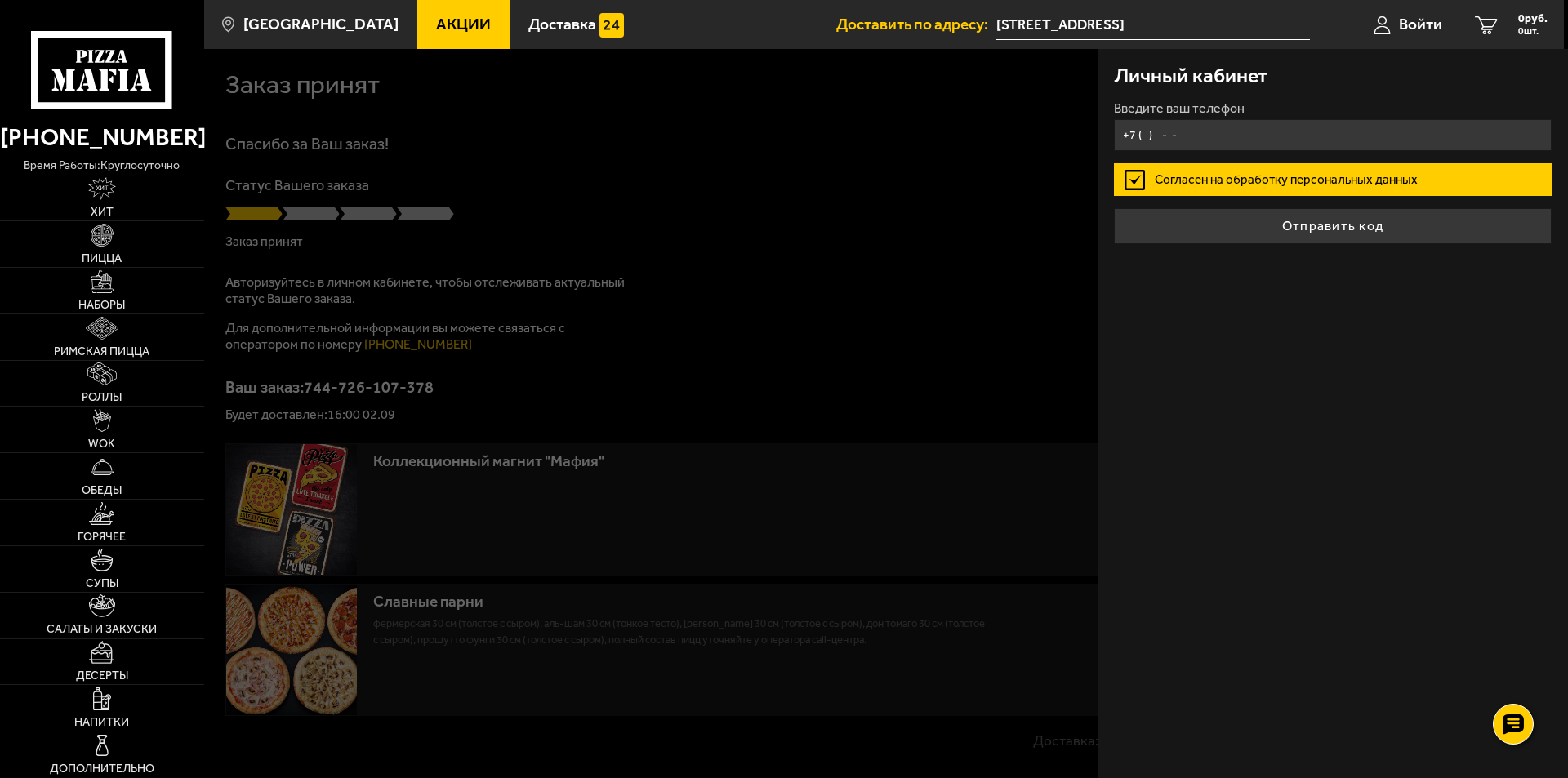
click at [1148, 128] on input "+7 ( ) - -" at bounding box center [1333, 135] width 438 height 32
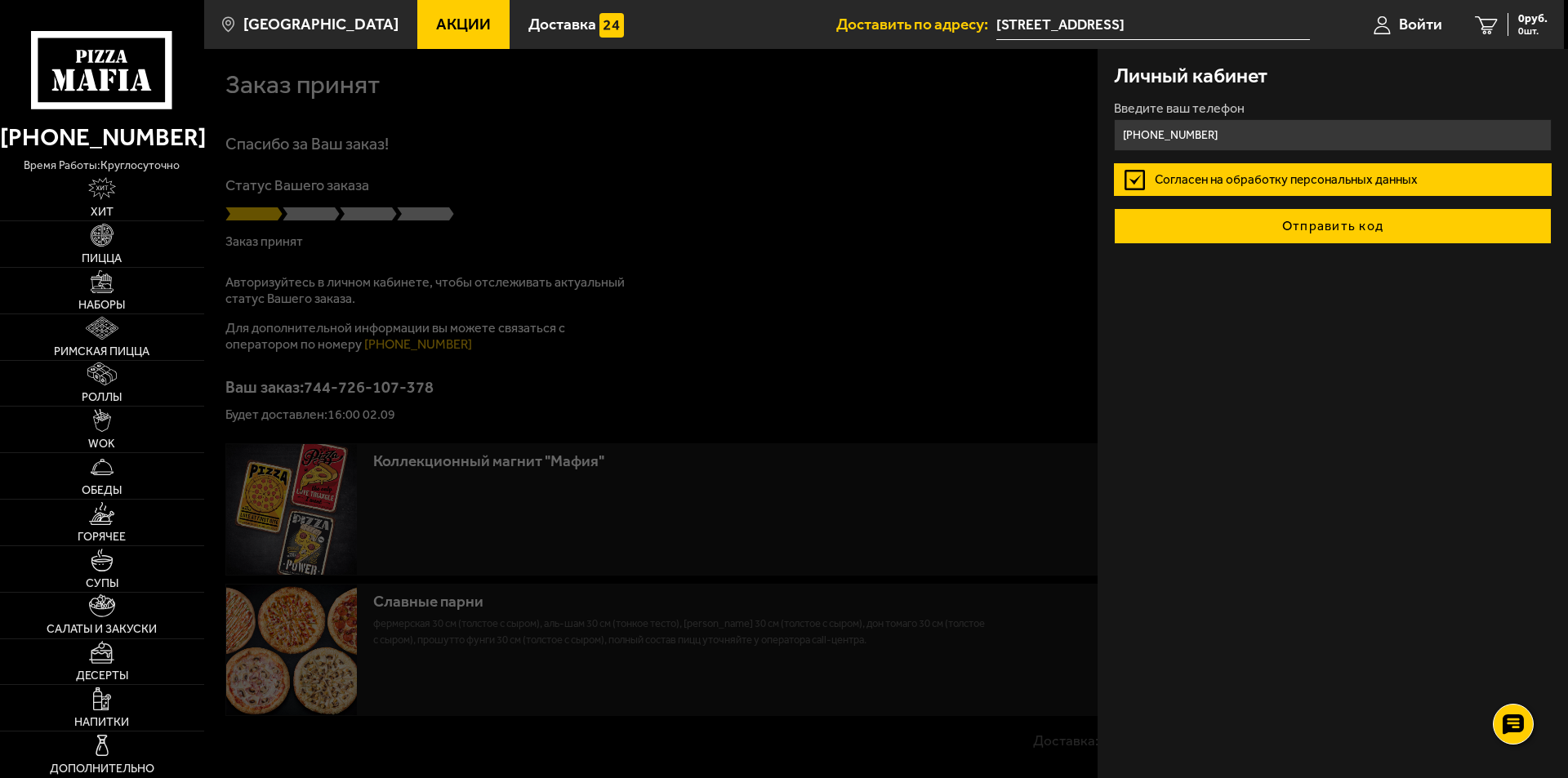
type input "[PHONE_NUMBER]"
click at [1299, 233] on button "Отправить код" at bounding box center [1333, 226] width 438 height 36
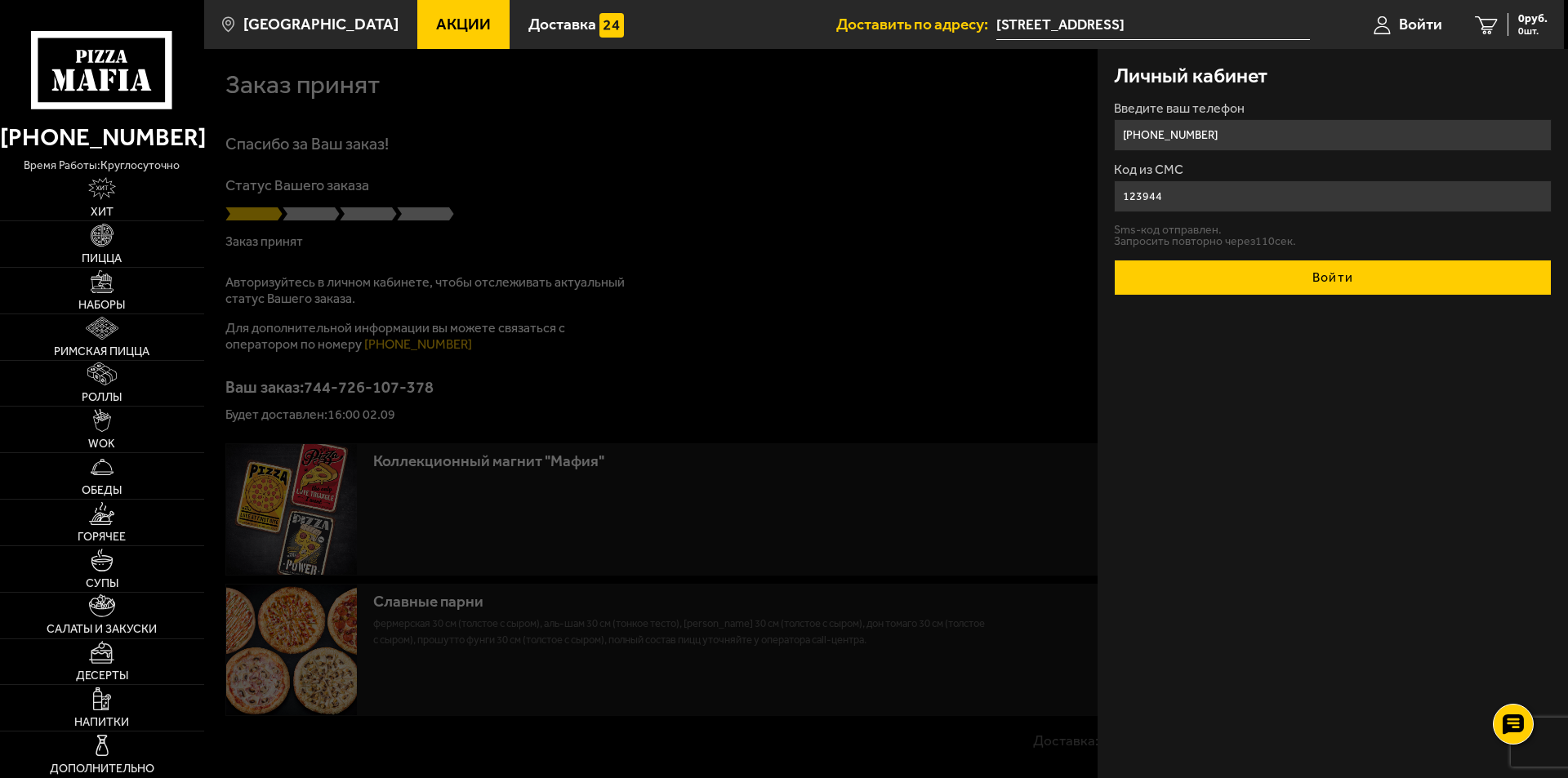
type input "123944"
click at [1329, 281] on button "Войти" at bounding box center [1333, 278] width 438 height 36
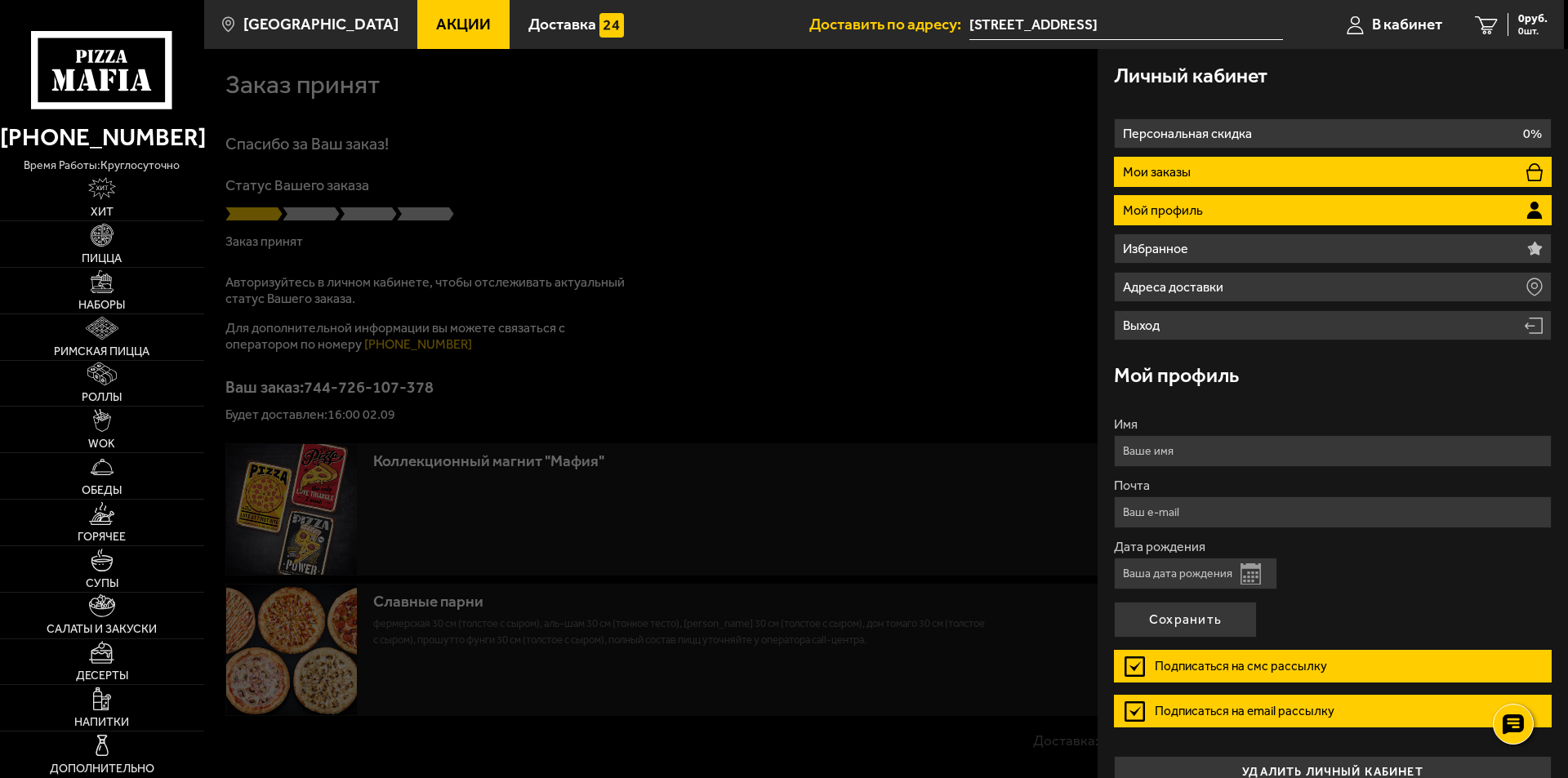
click at [1172, 180] on li "Мои заказы" at bounding box center [1333, 172] width 438 height 30
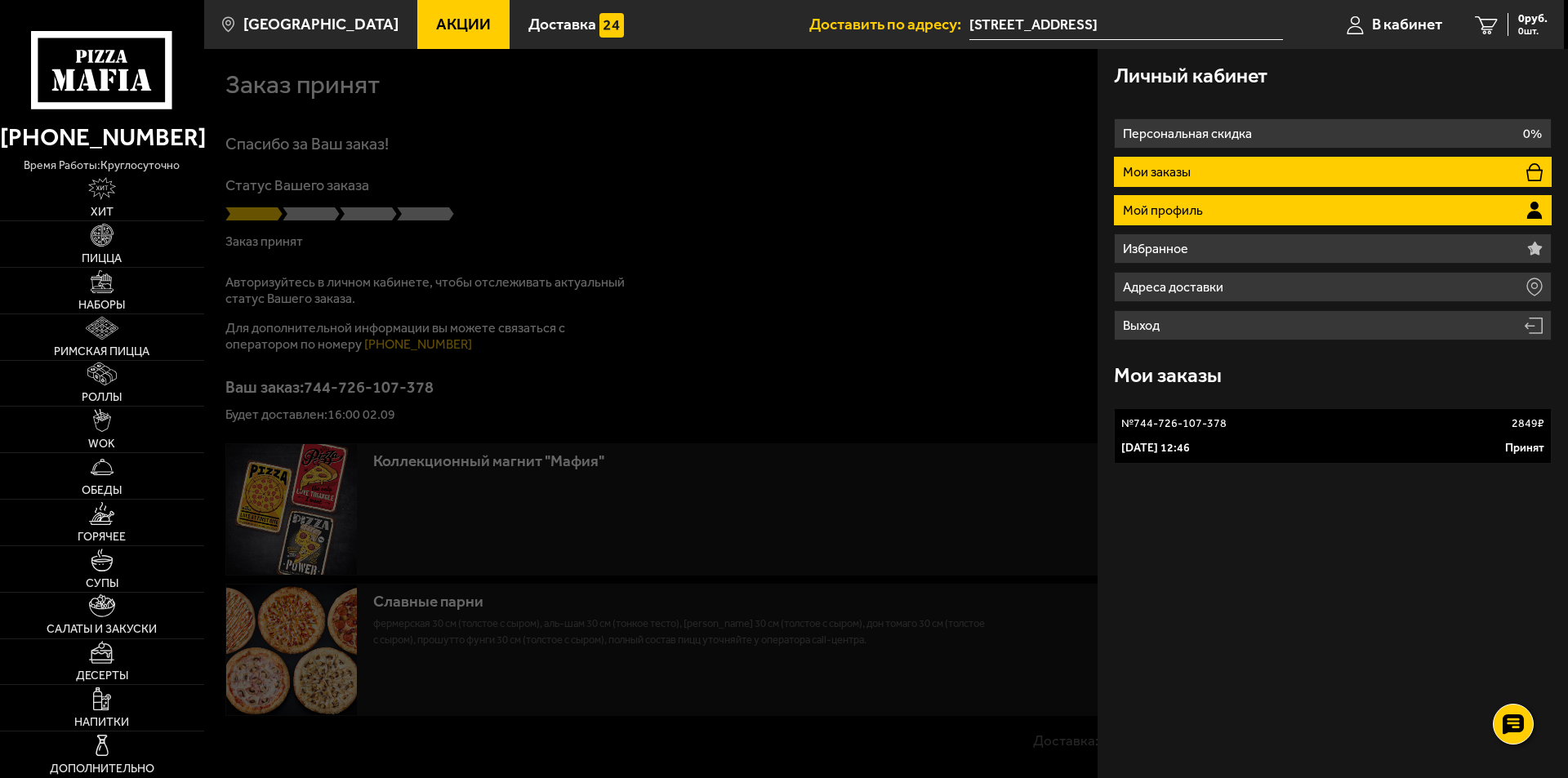
click at [1190, 207] on p "Мой профиль" at bounding box center [1166, 210] width 84 height 13
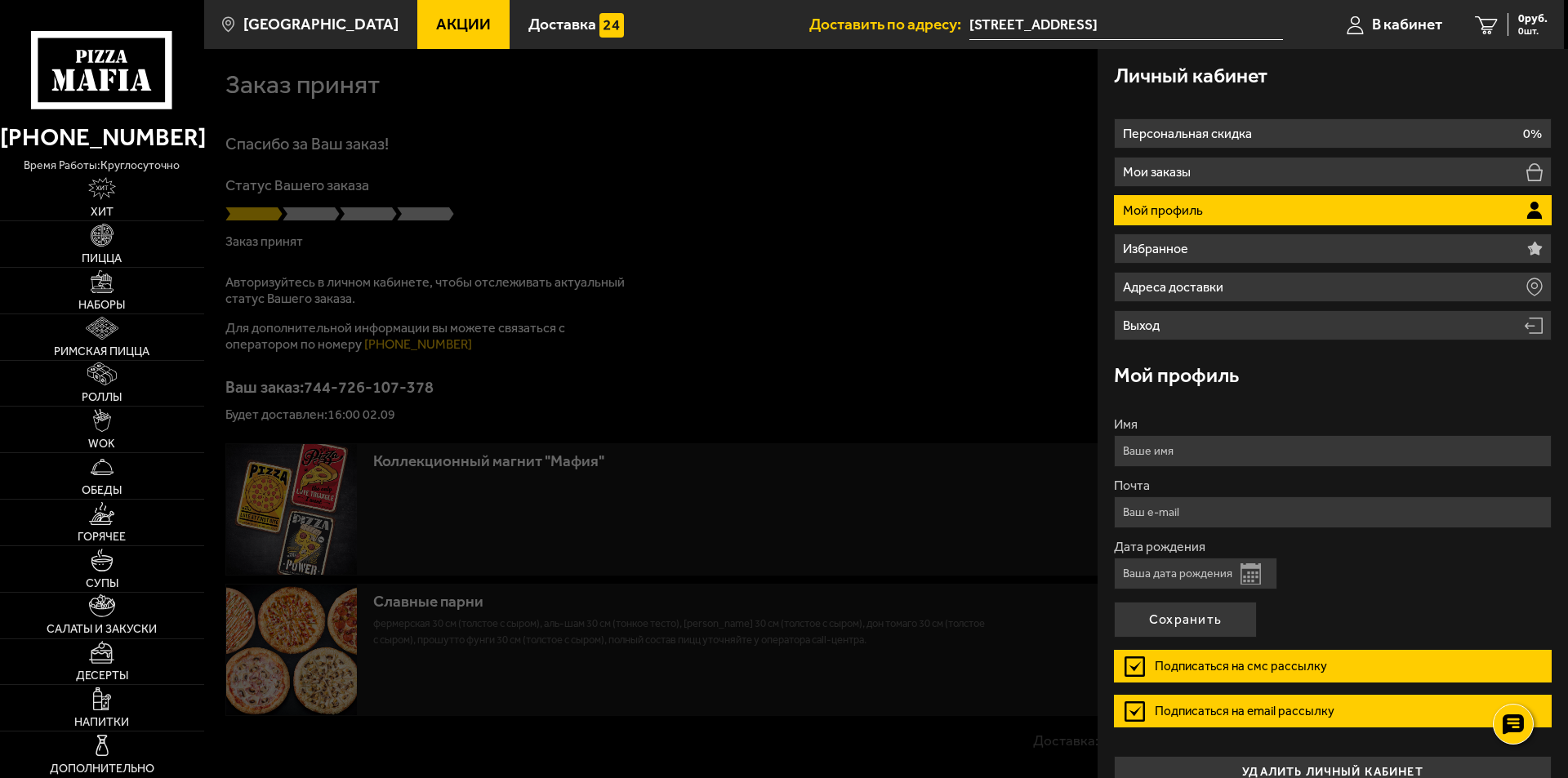
click at [1378, 208] on li "Мой профиль" at bounding box center [1333, 210] width 438 height 30
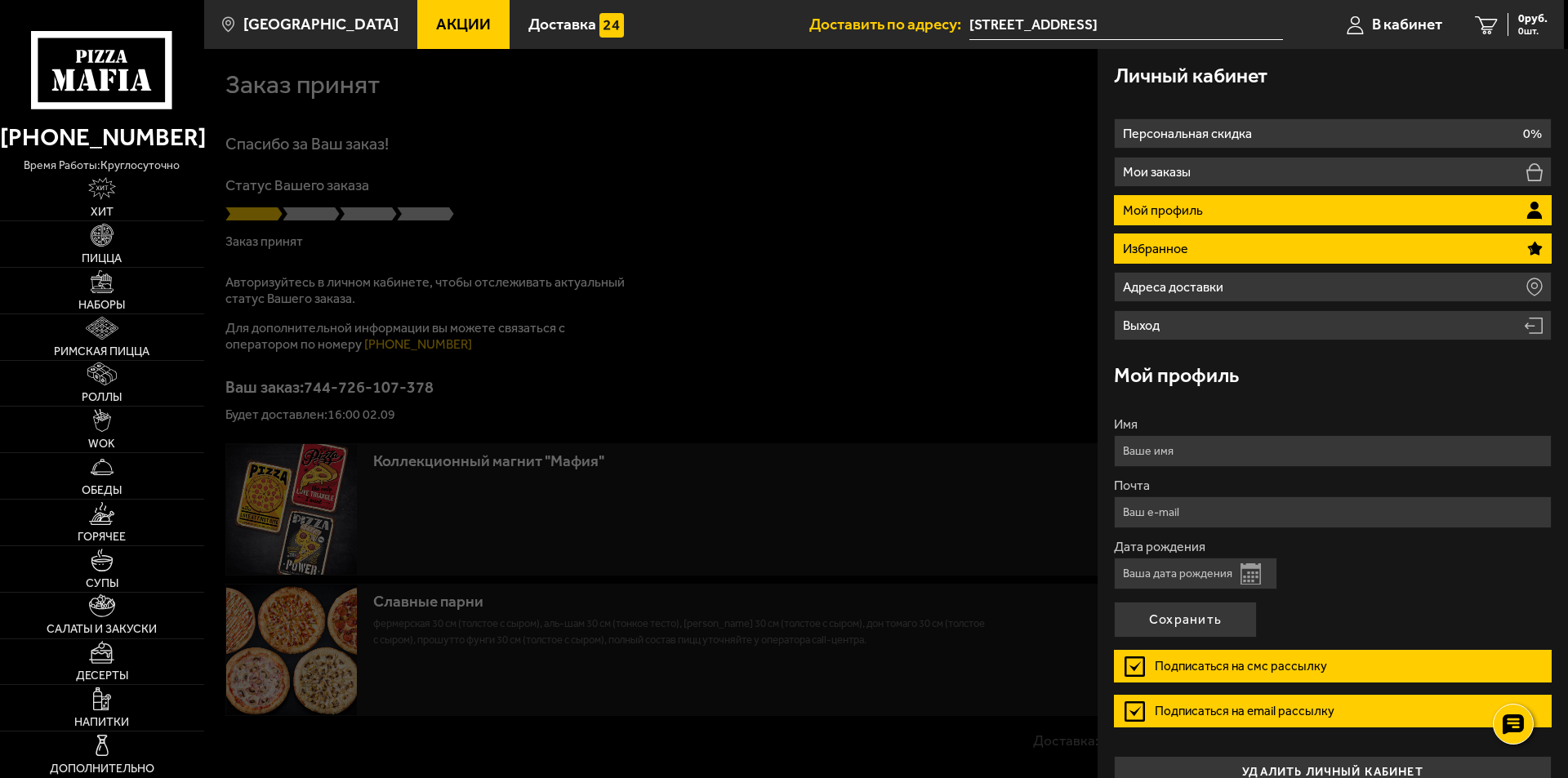
click at [1178, 252] on p "Избранное" at bounding box center [1158, 249] width 69 height 13
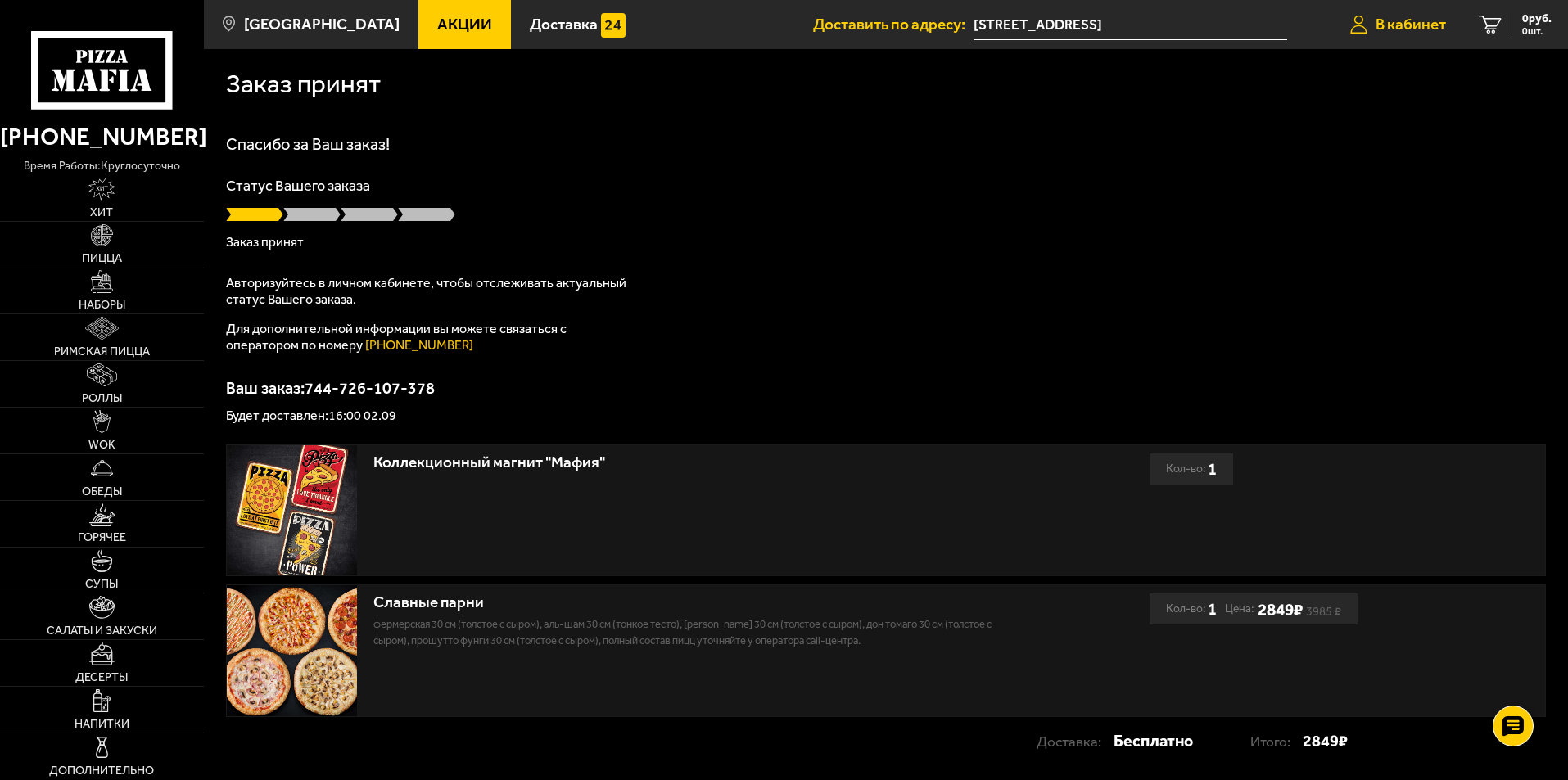
click at [1401, 22] on span "В кабинет" at bounding box center [1410, 23] width 70 height 16
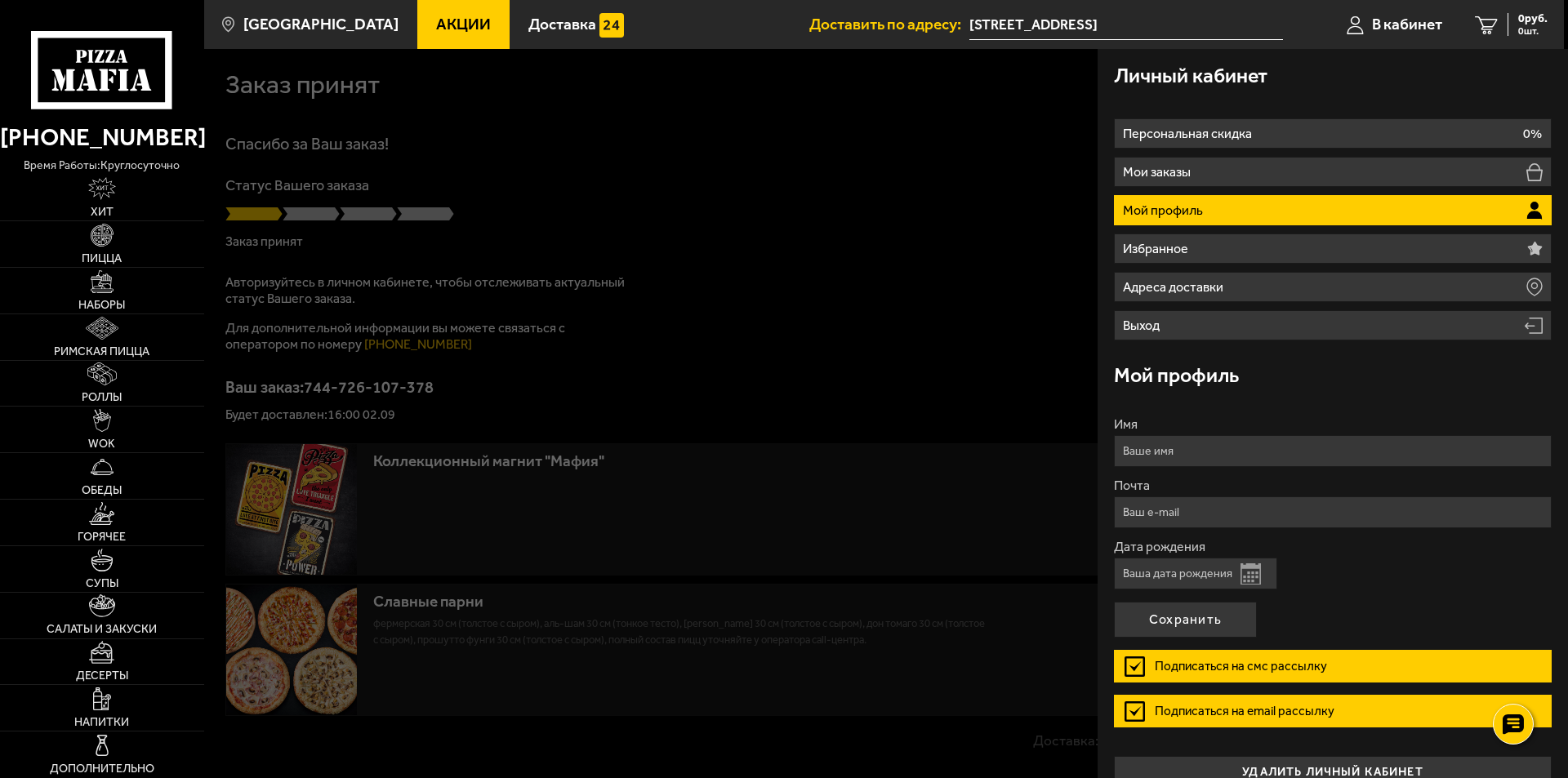
click at [1236, 461] on input "Имя" at bounding box center [1333, 451] width 438 height 32
type input "[PERSON_NAME]"
click at [1246, 577] on button "Открыть календарь" at bounding box center [1251, 573] width 21 height 22
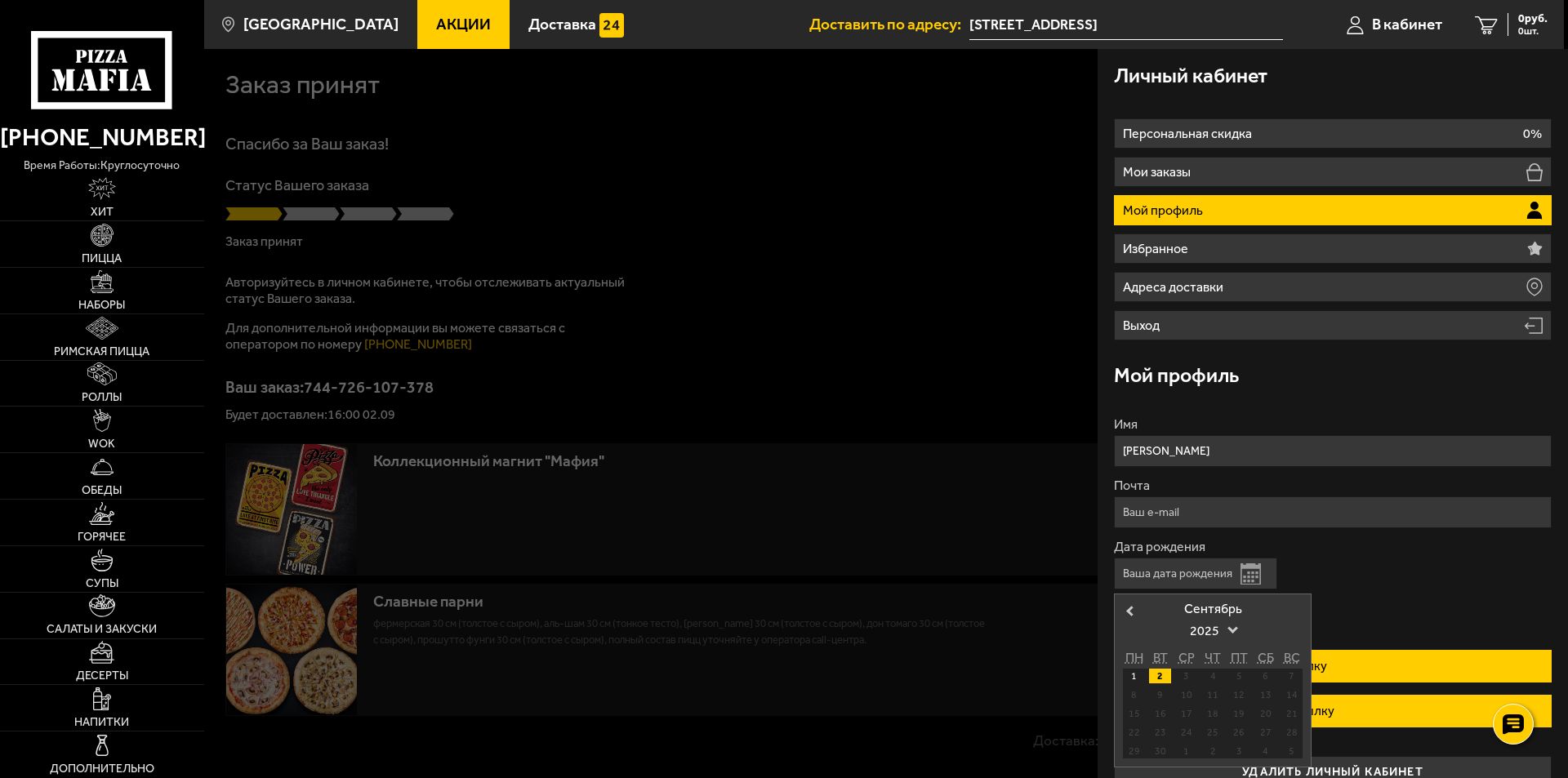
click at [1159, 672] on div "2" at bounding box center [1160, 676] width 22 height 15
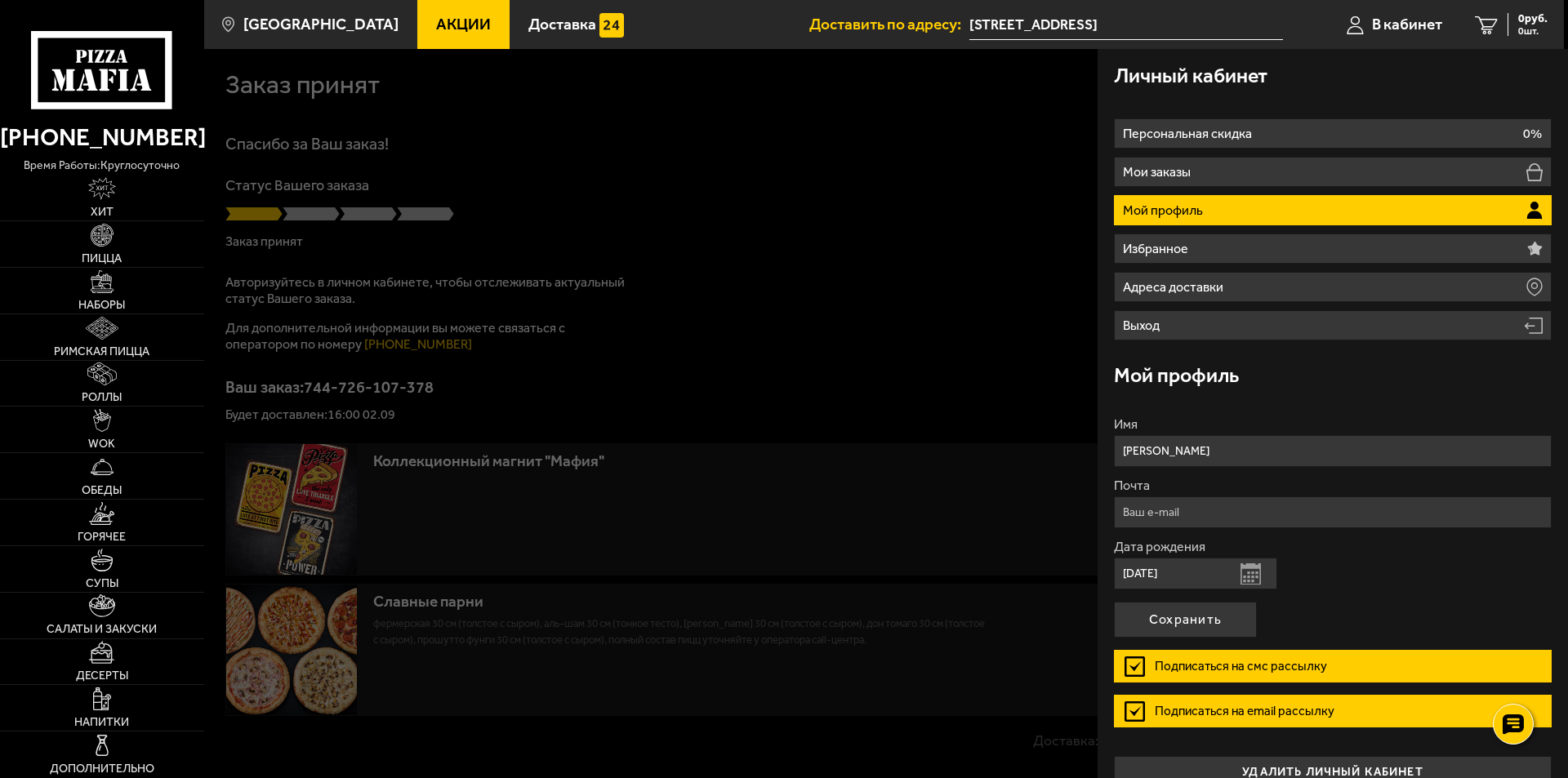
click at [1188, 567] on input "[DATE]" at bounding box center [1196, 573] width 164 height 32
type input "[DATE]"
click at [1186, 615] on button "Сохранить" at bounding box center [1185, 619] width 143 height 36
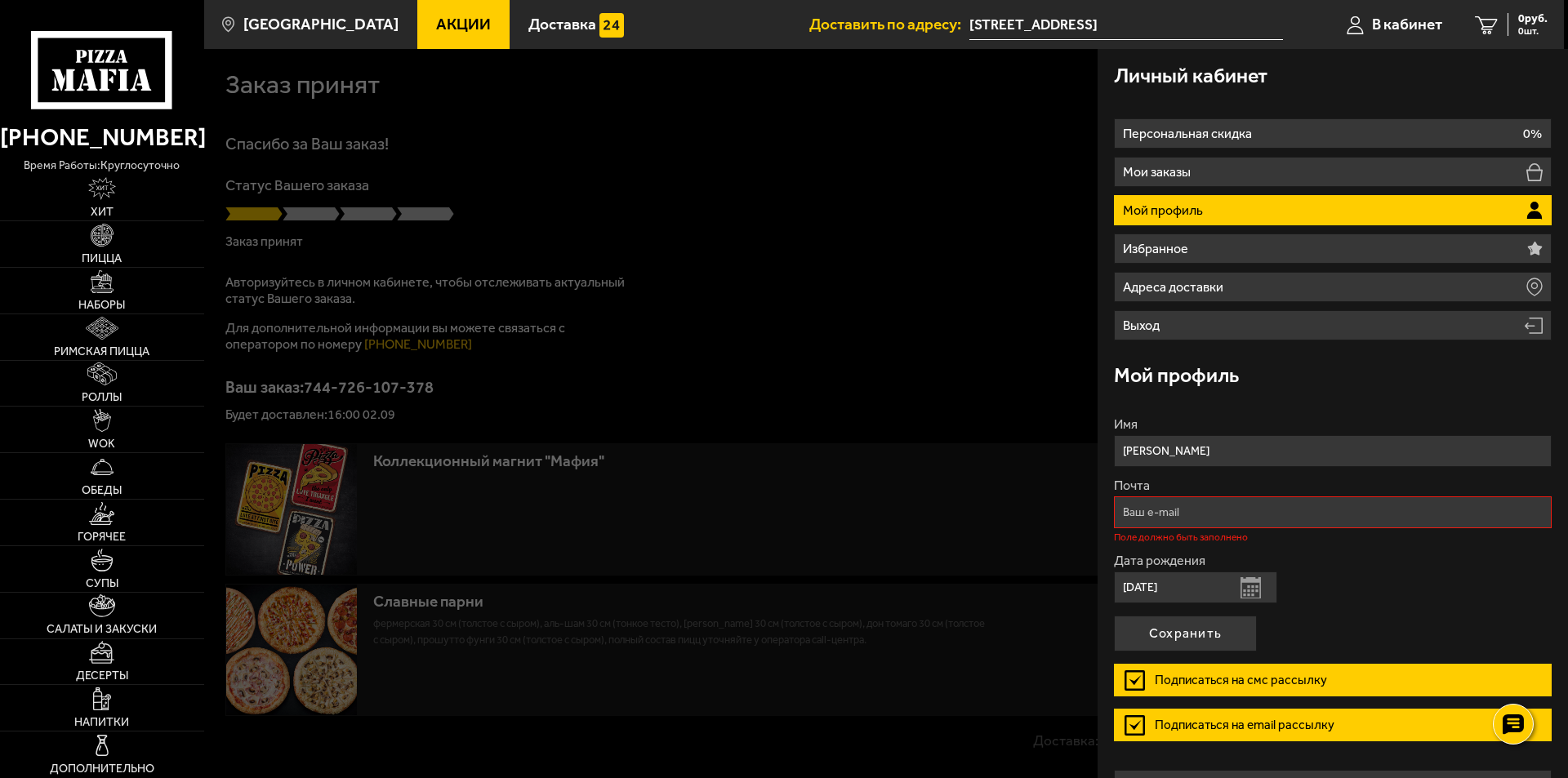
click at [1233, 518] on input "Почта" at bounding box center [1333, 512] width 438 height 32
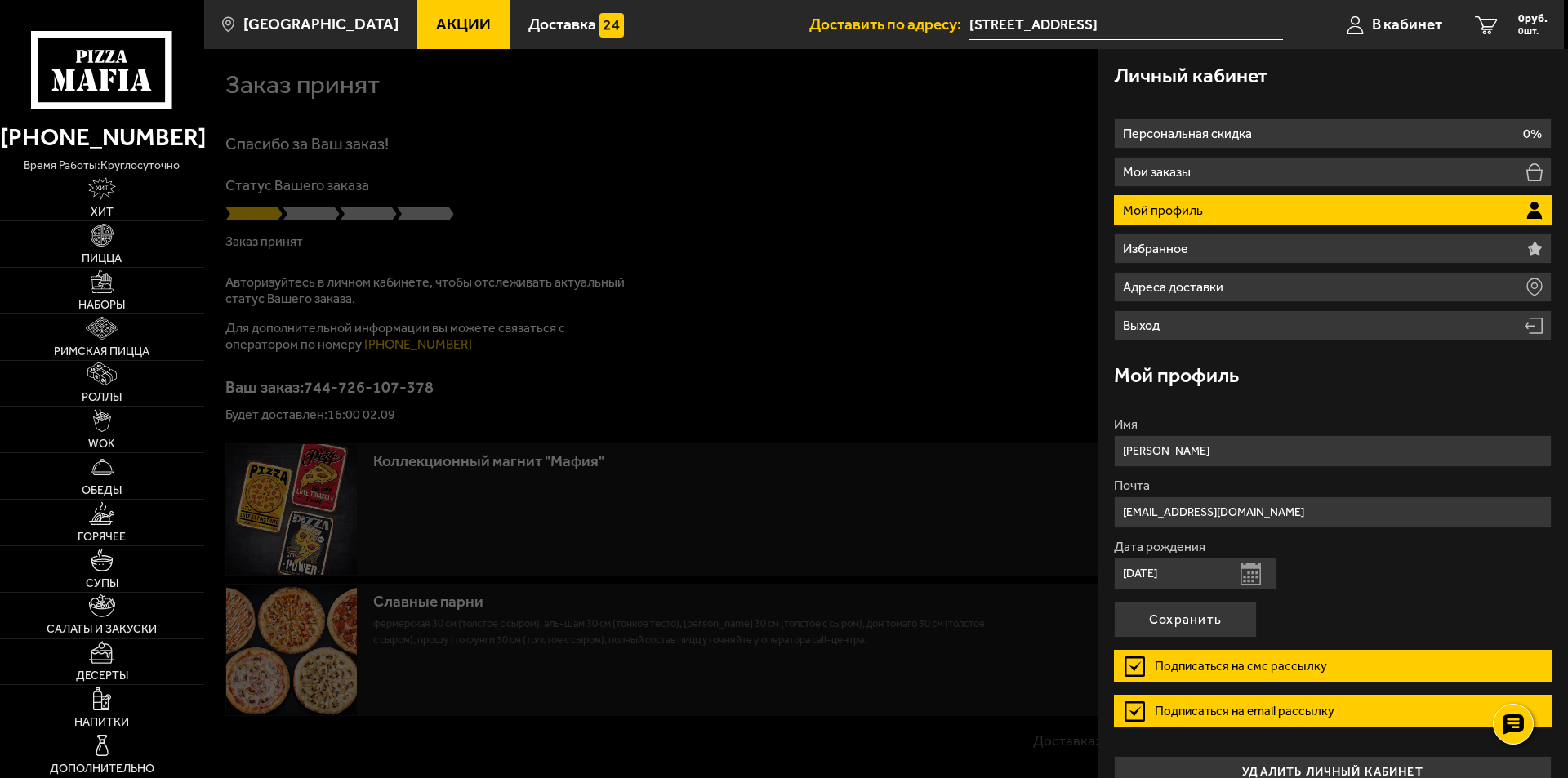
type input "[EMAIL_ADDRESS][DOMAIN_NAME]"
click at [1424, 580] on div "Дата рождения [DEMOGRAPHIC_DATA] Открыть календарь" at bounding box center [1333, 565] width 438 height 49
click at [1217, 614] on button "Сохранить" at bounding box center [1185, 619] width 143 height 36
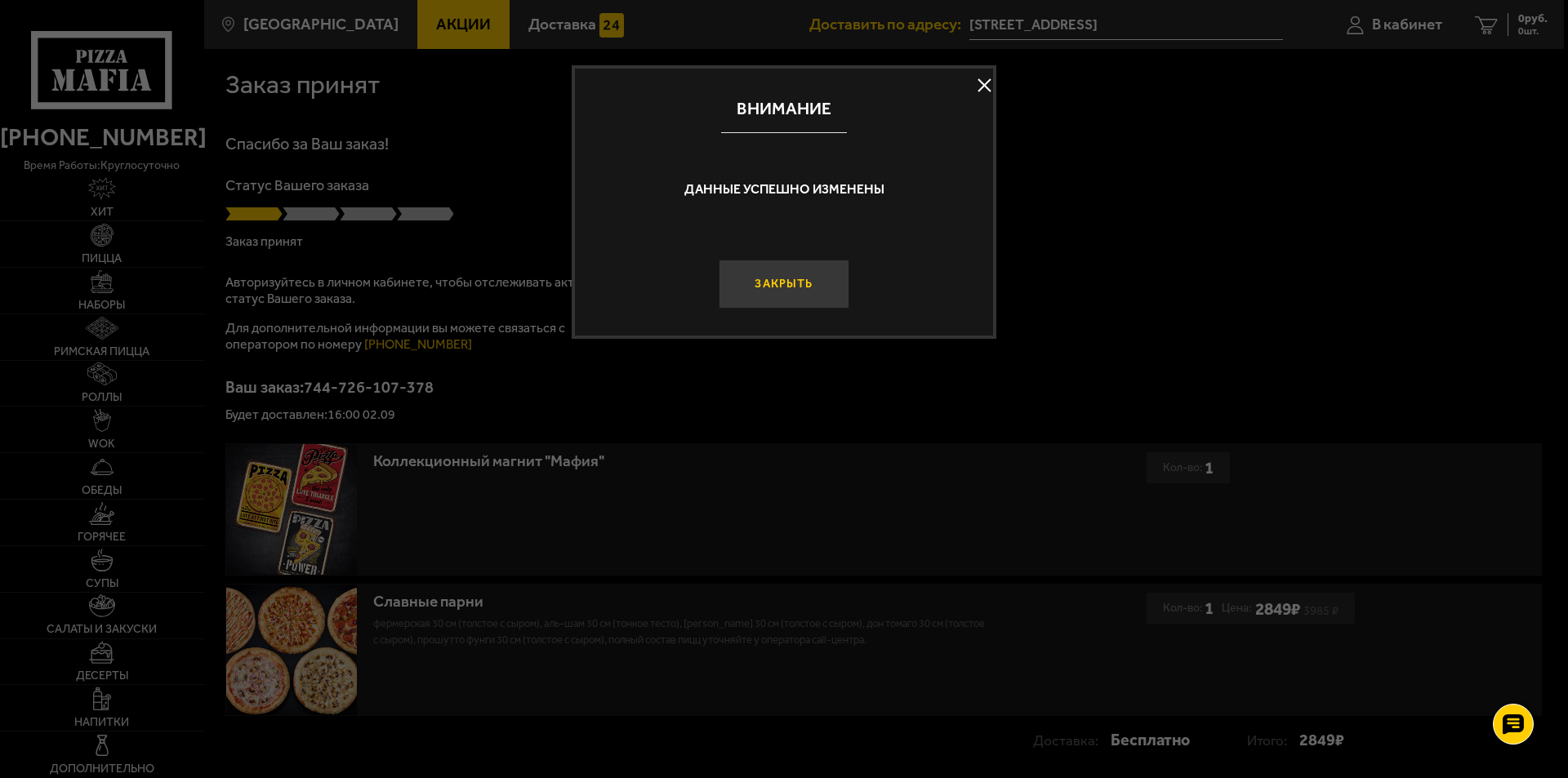
click at [796, 279] on button "Закрыть" at bounding box center [784, 284] width 131 height 49
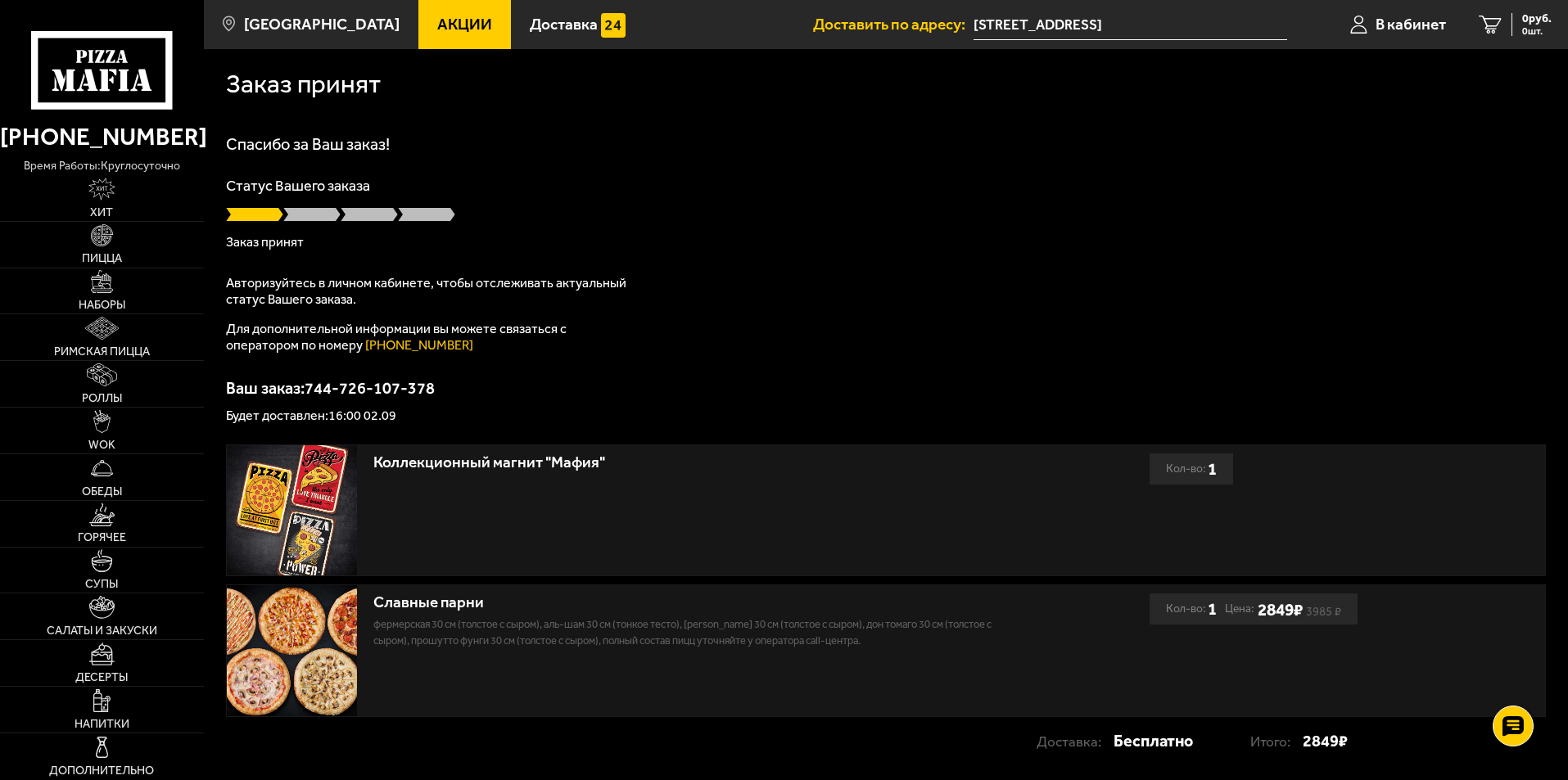
click at [79, 85] on icon at bounding box center [101, 69] width 141 height 78
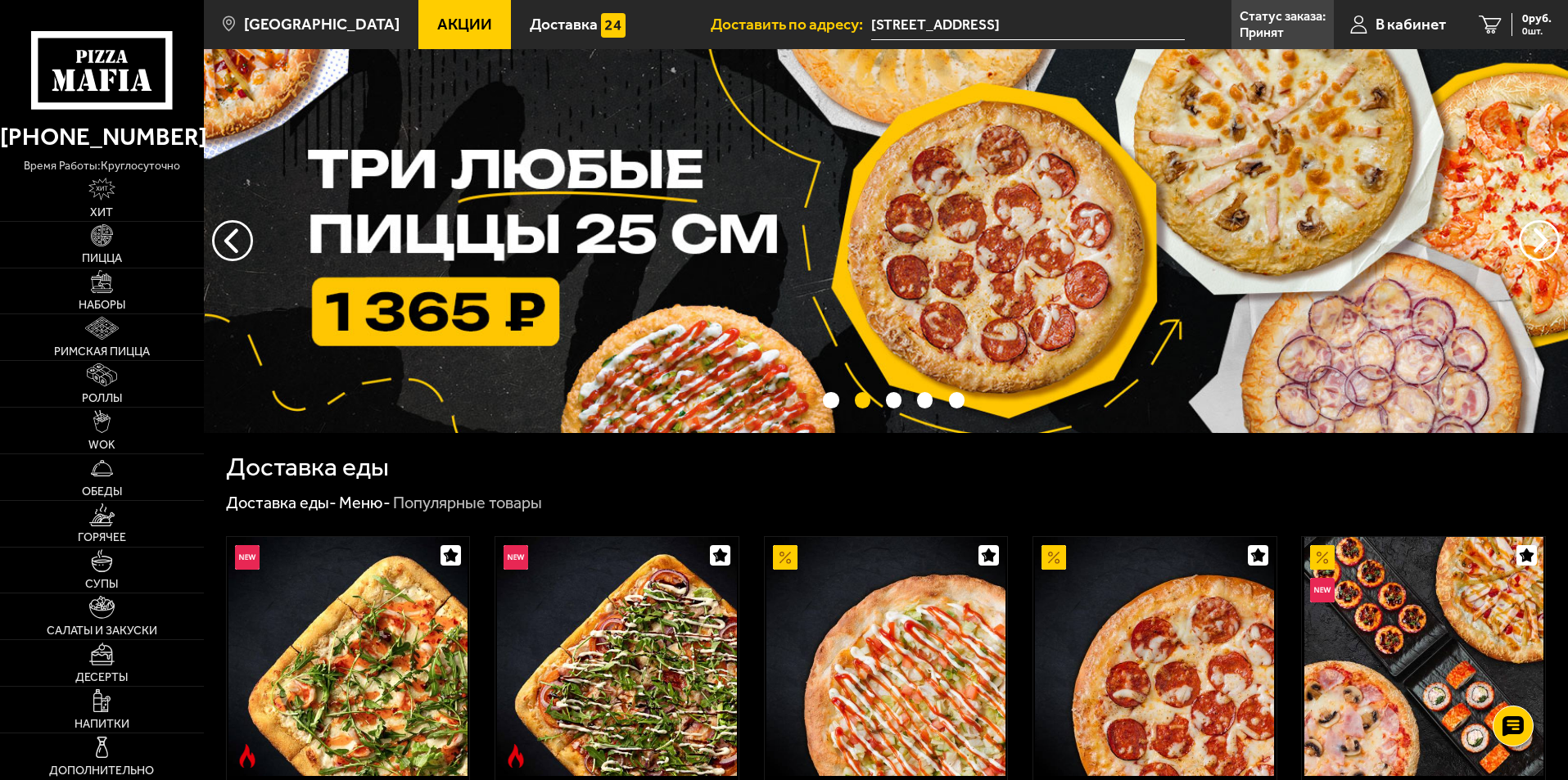
click at [434, 37] on link "Акции" at bounding box center [464, 24] width 93 height 49
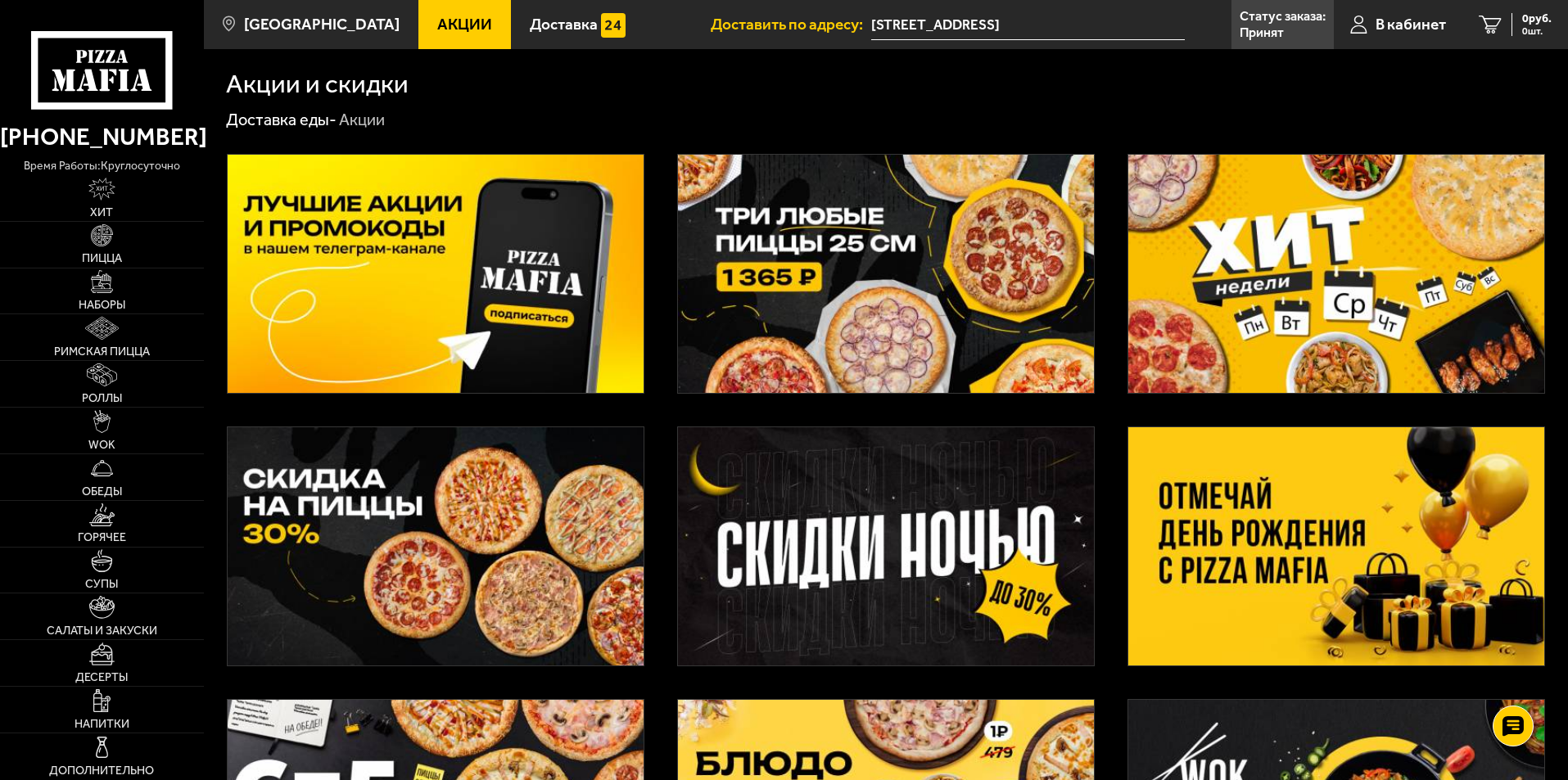
click at [1250, 562] on img at bounding box center [1336, 547] width 416 height 238
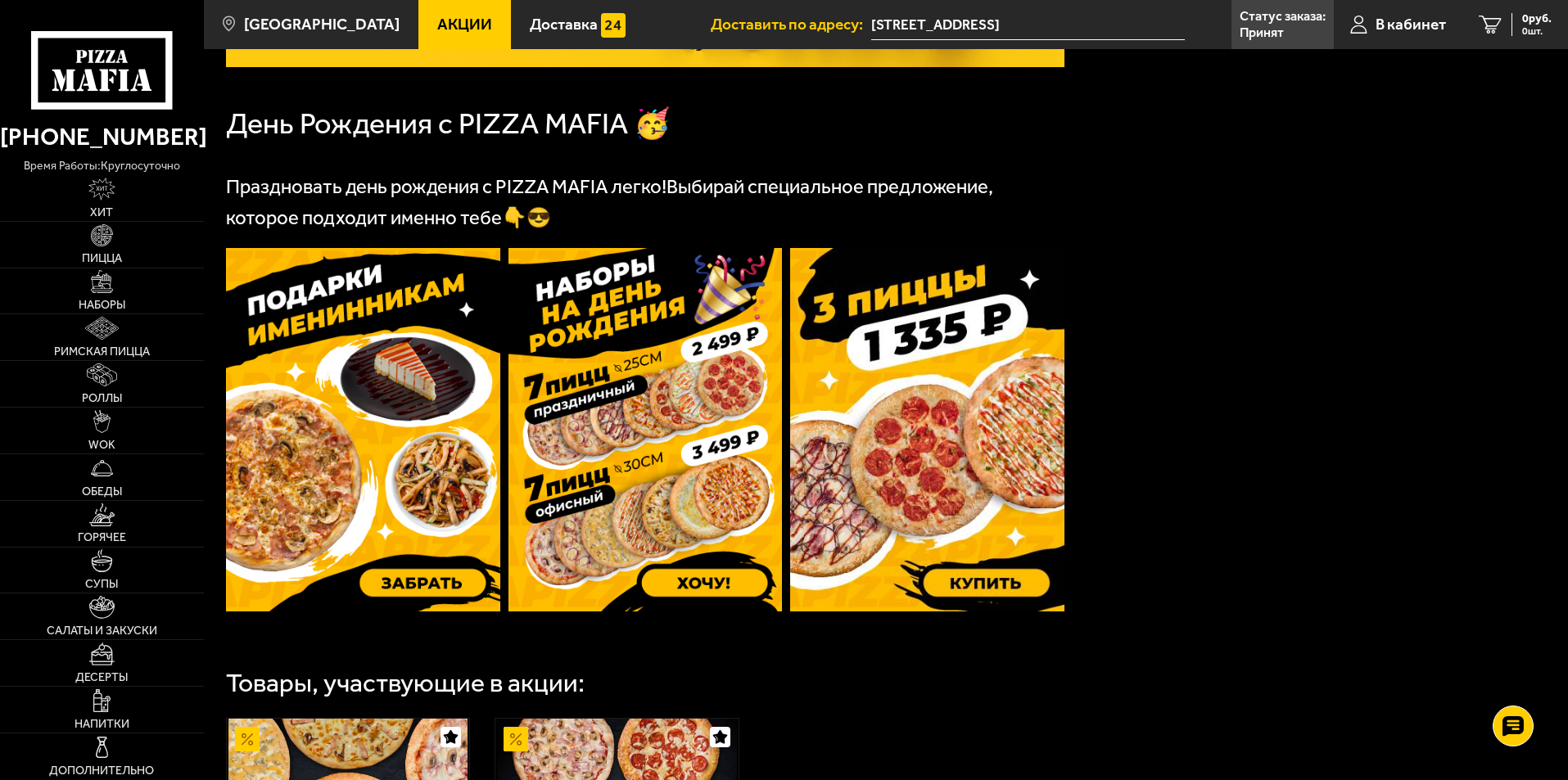
scroll to position [327, 0]
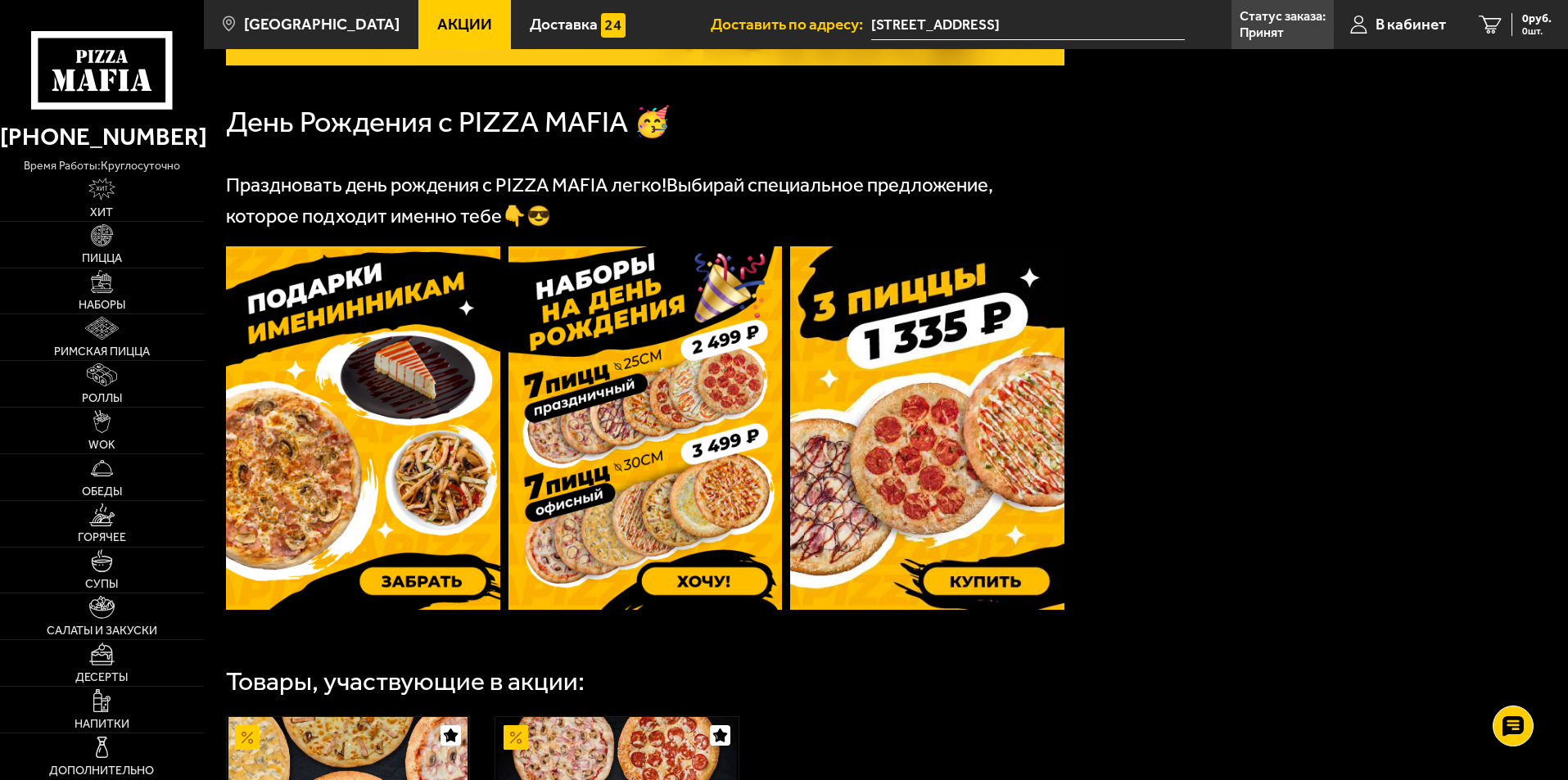
click at [657, 382] on img at bounding box center [645, 428] width 274 height 364
click at [390, 511] on img at bounding box center [363, 428] width 274 height 364
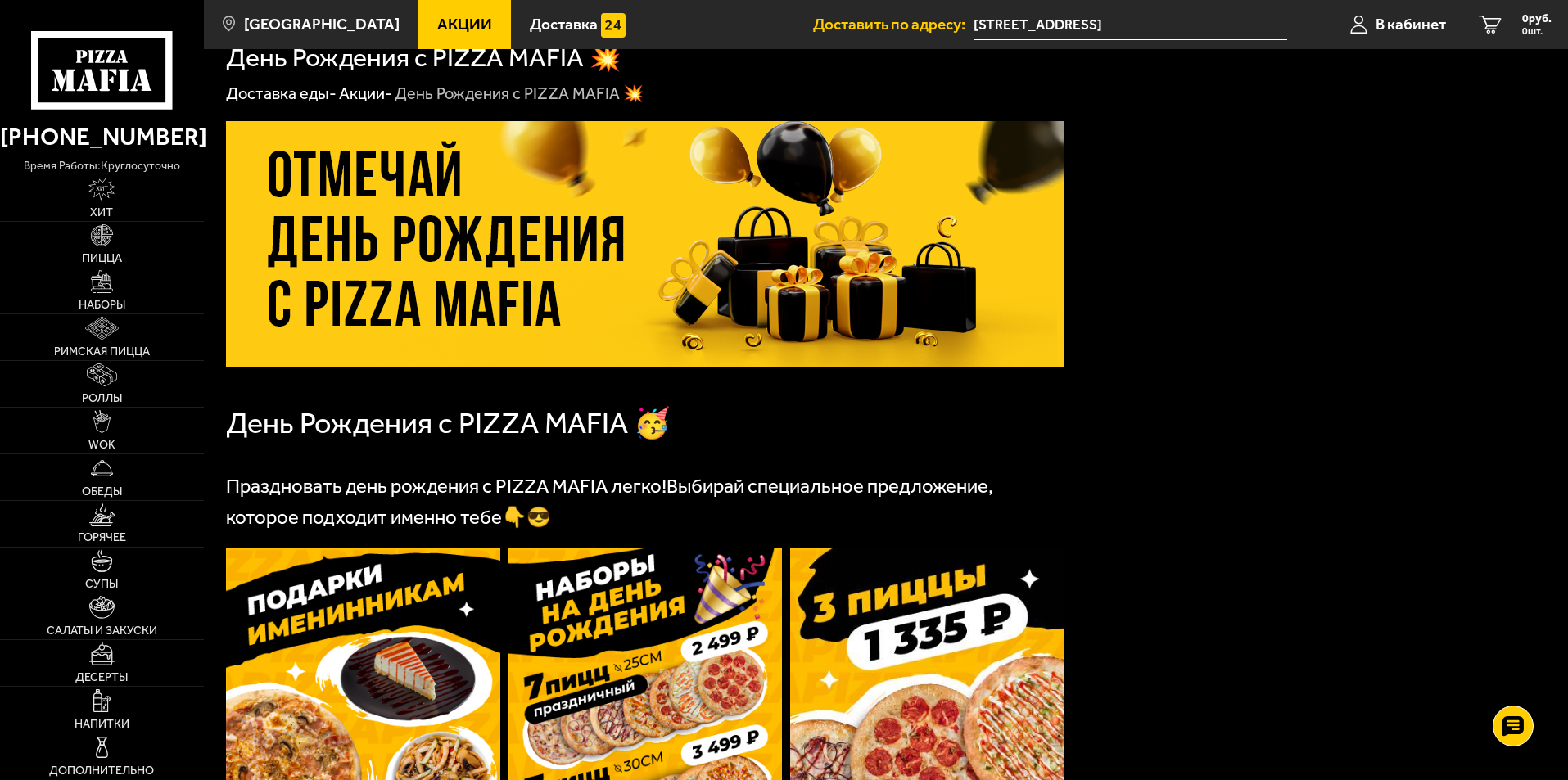
scroll to position [0, 0]
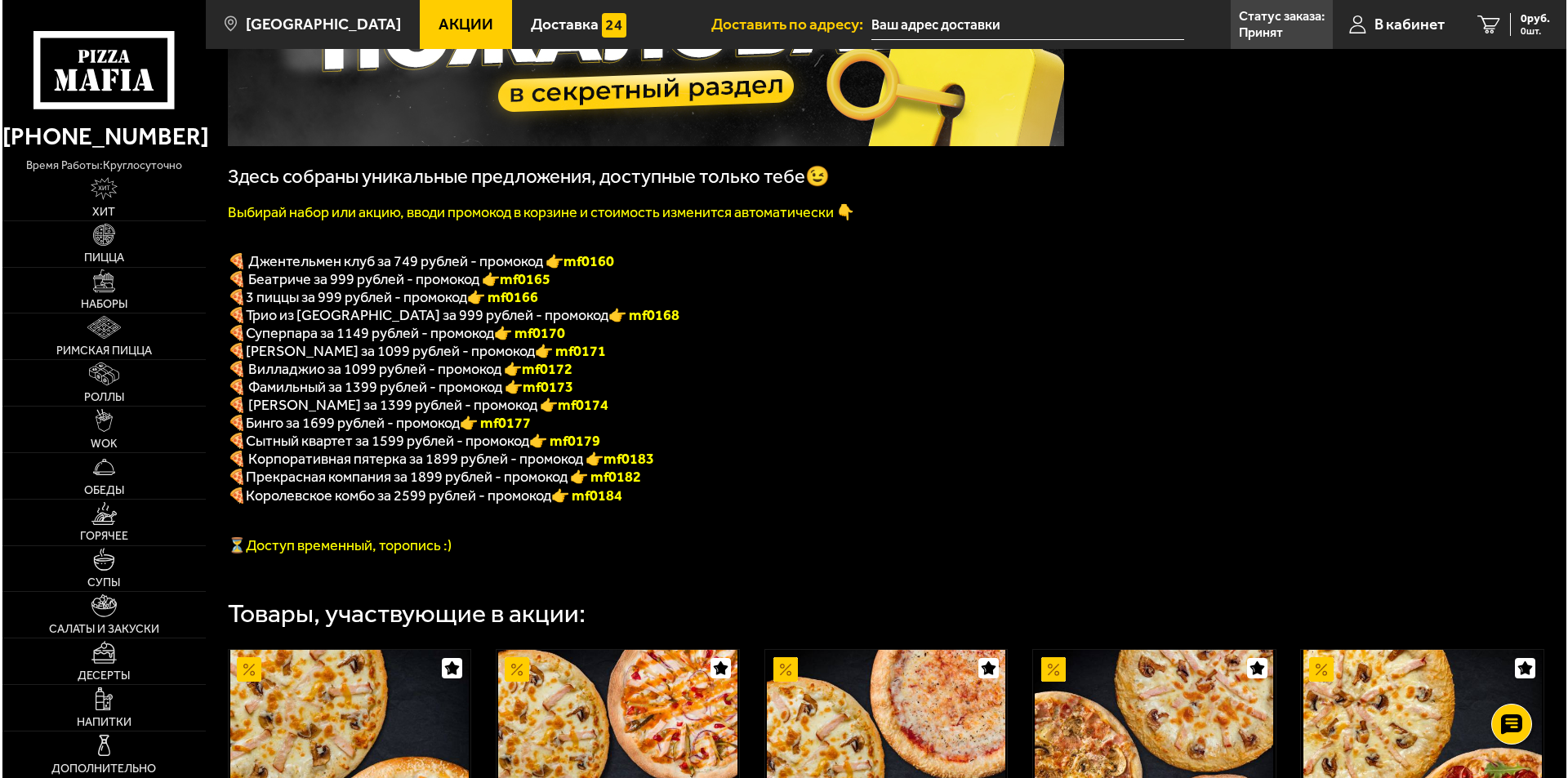
scroll to position [245, 0]
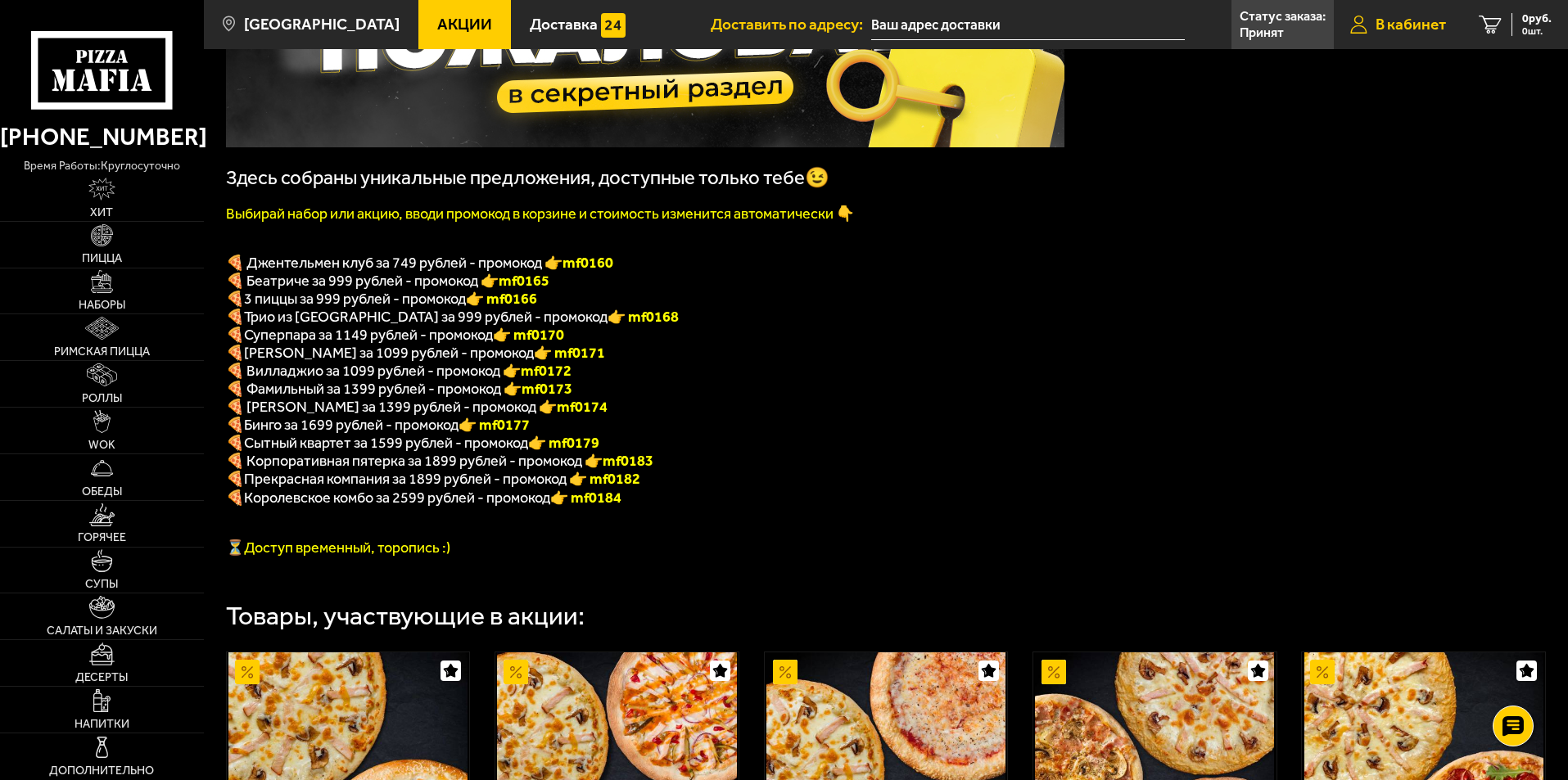
click at [1424, 21] on span "В кабинет" at bounding box center [1410, 23] width 70 height 16
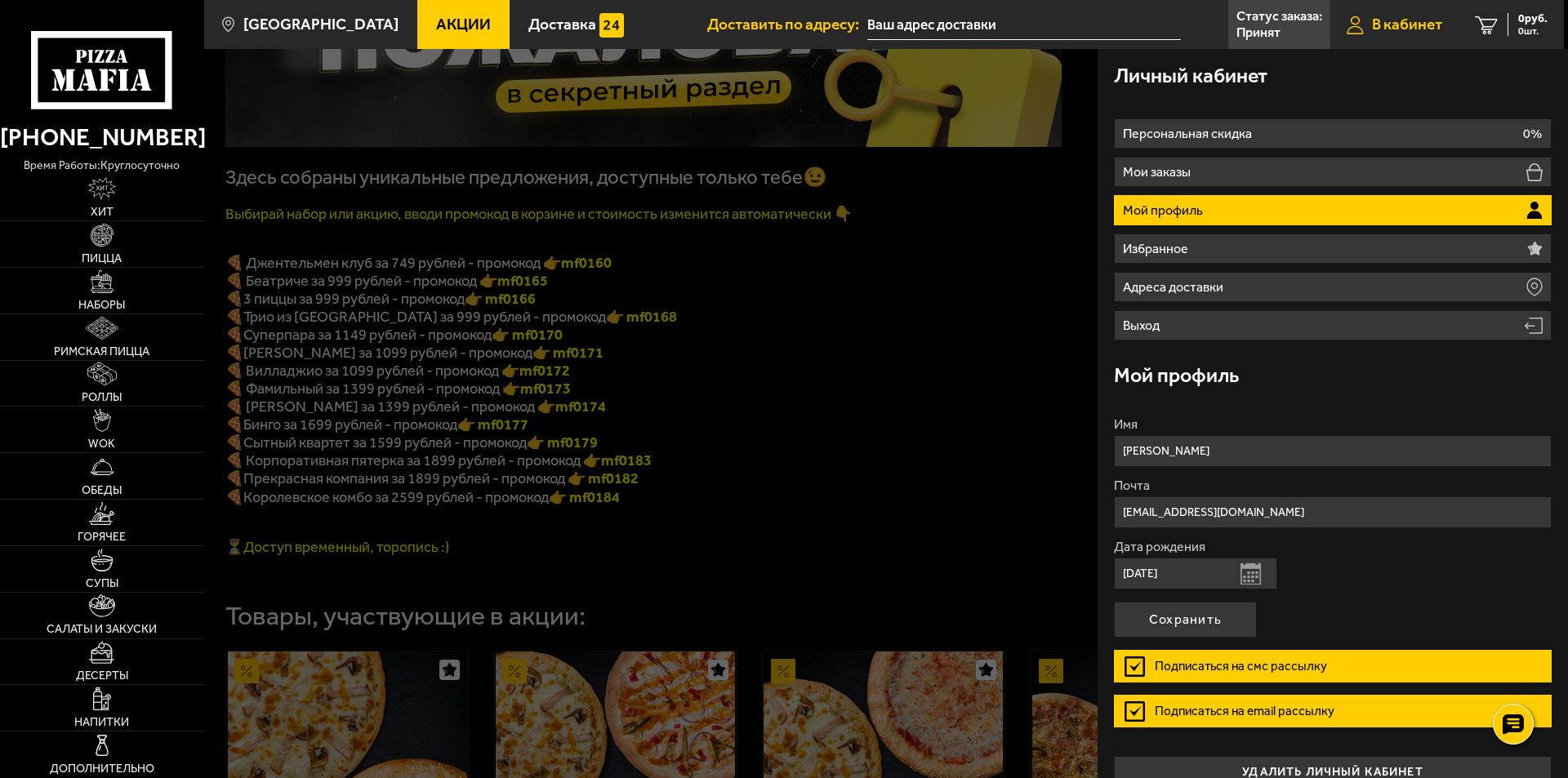
click at [1413, 26] on span "В кабинет" at bounding box center [1407, 23] width 70 height 16
click at [1270, 19] on p "Статус заказа:" at bounding box center [1280, 16] width 86 height 13
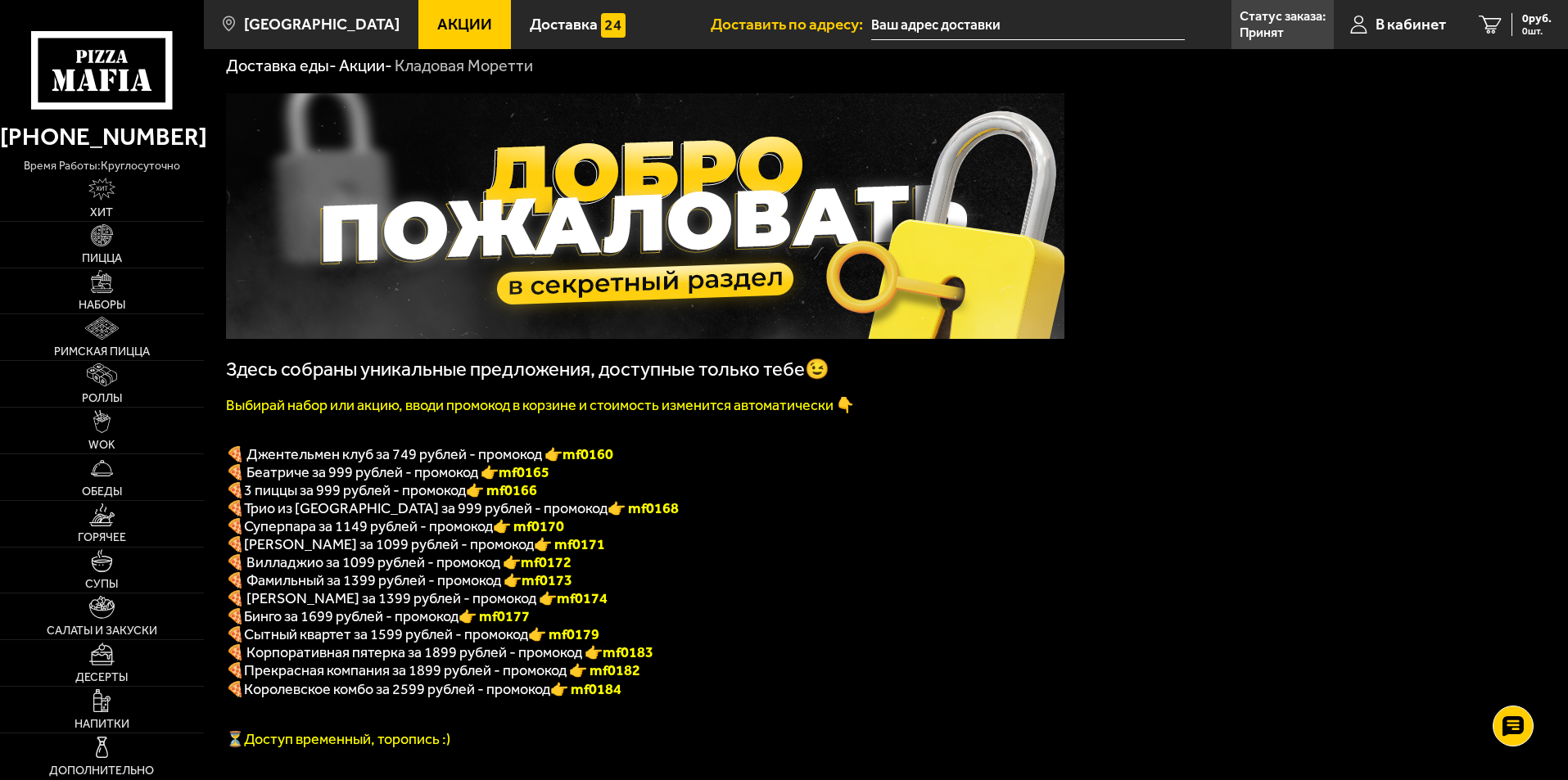
scroll to position [82, 0]
